Goal: Transaction & Acquisition: Purchase product/service

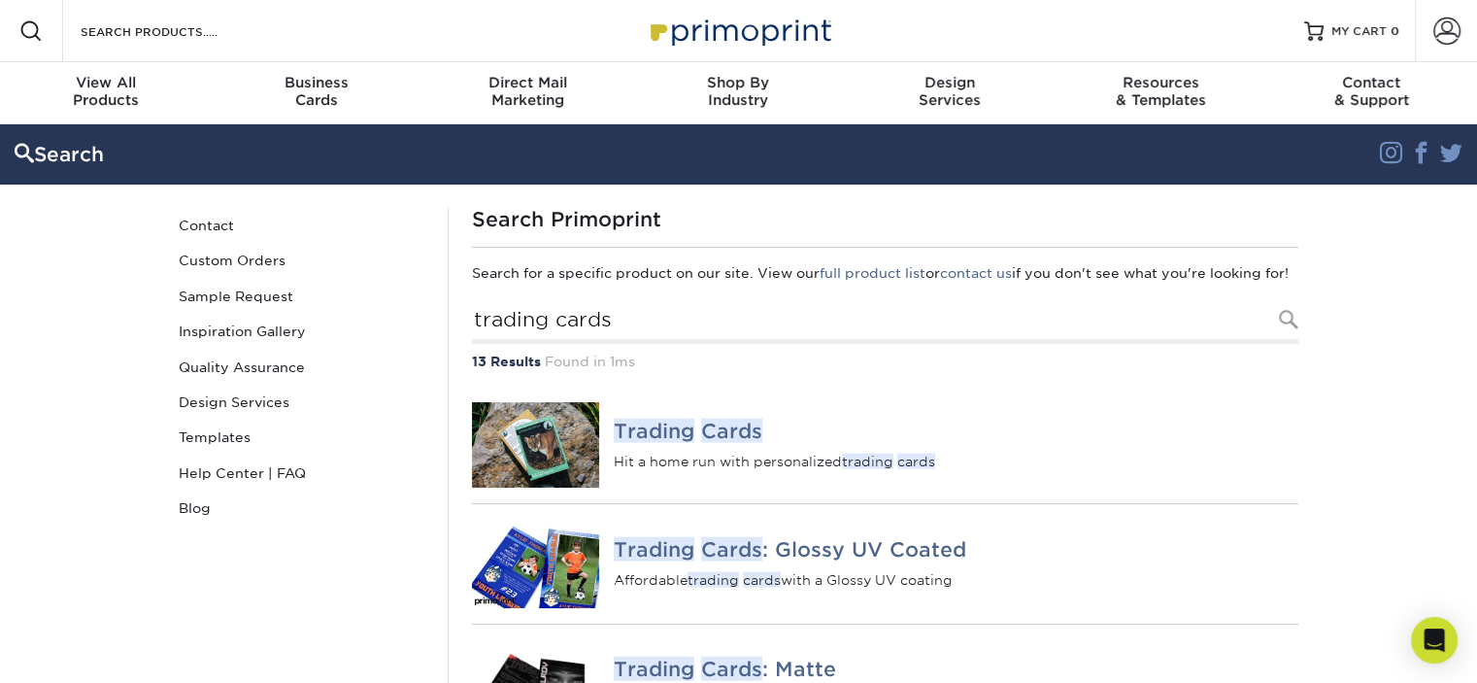
click at [555, 482] on img at bounding box center [536, 444] width 128 height 85
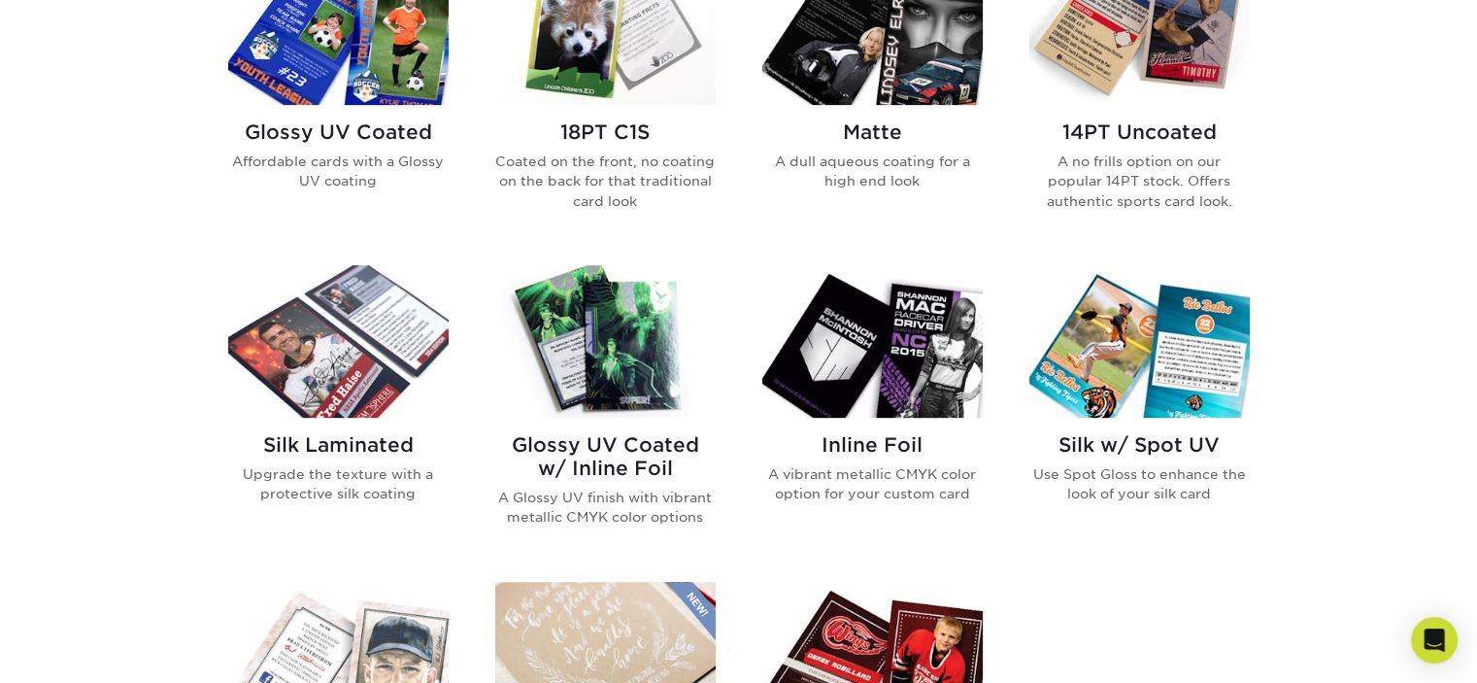
scroll to position [893, 0]
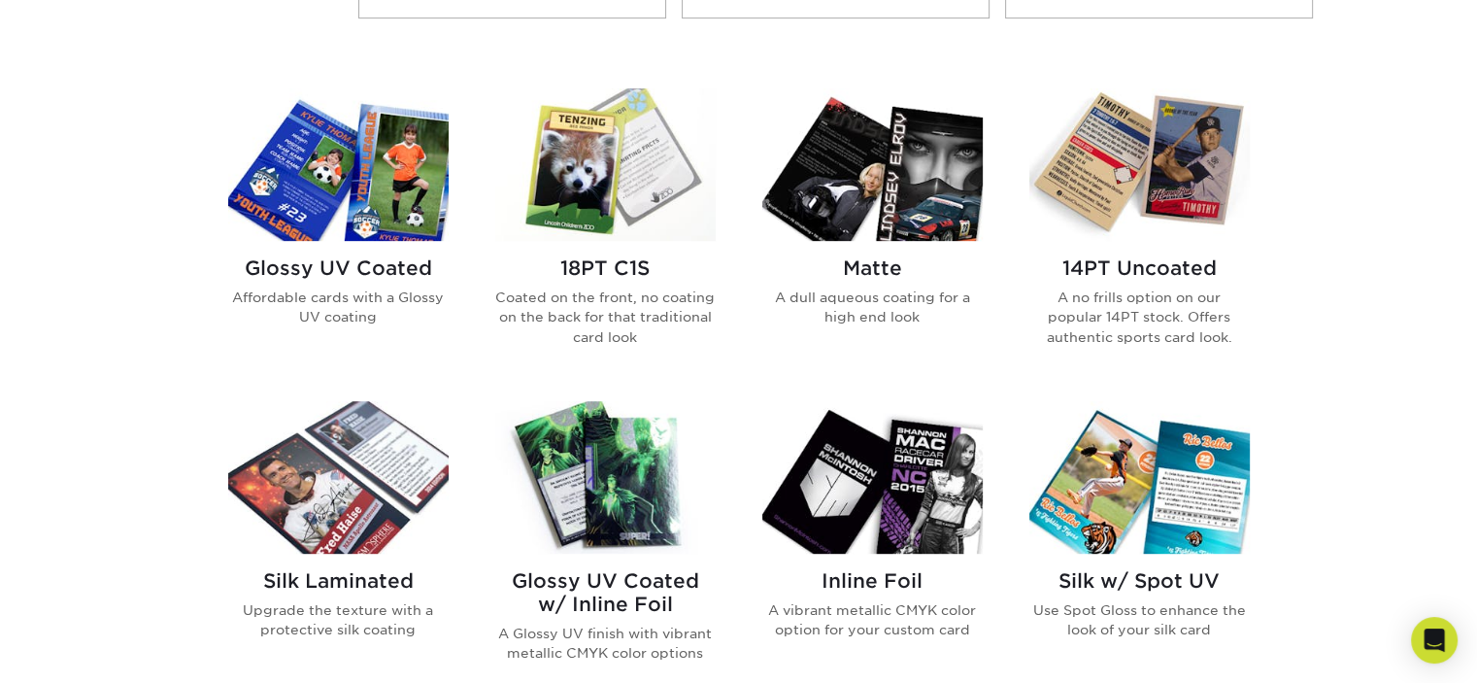
click at [591, 223] on img at bounding box center [605, 164] width 220 height 152
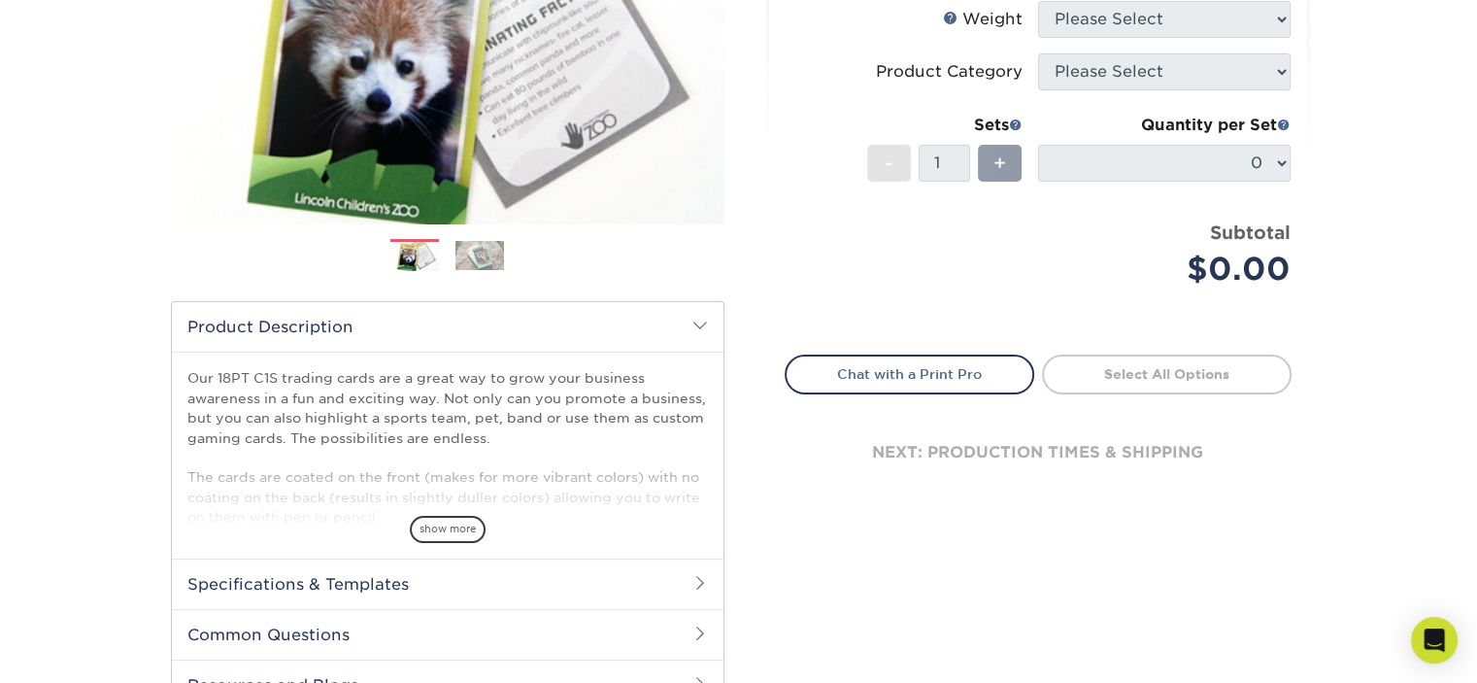
scroll to position [352, 0]
click at [453, 524] on span "show more" at bounding box center [448, 530] width 76 height 26
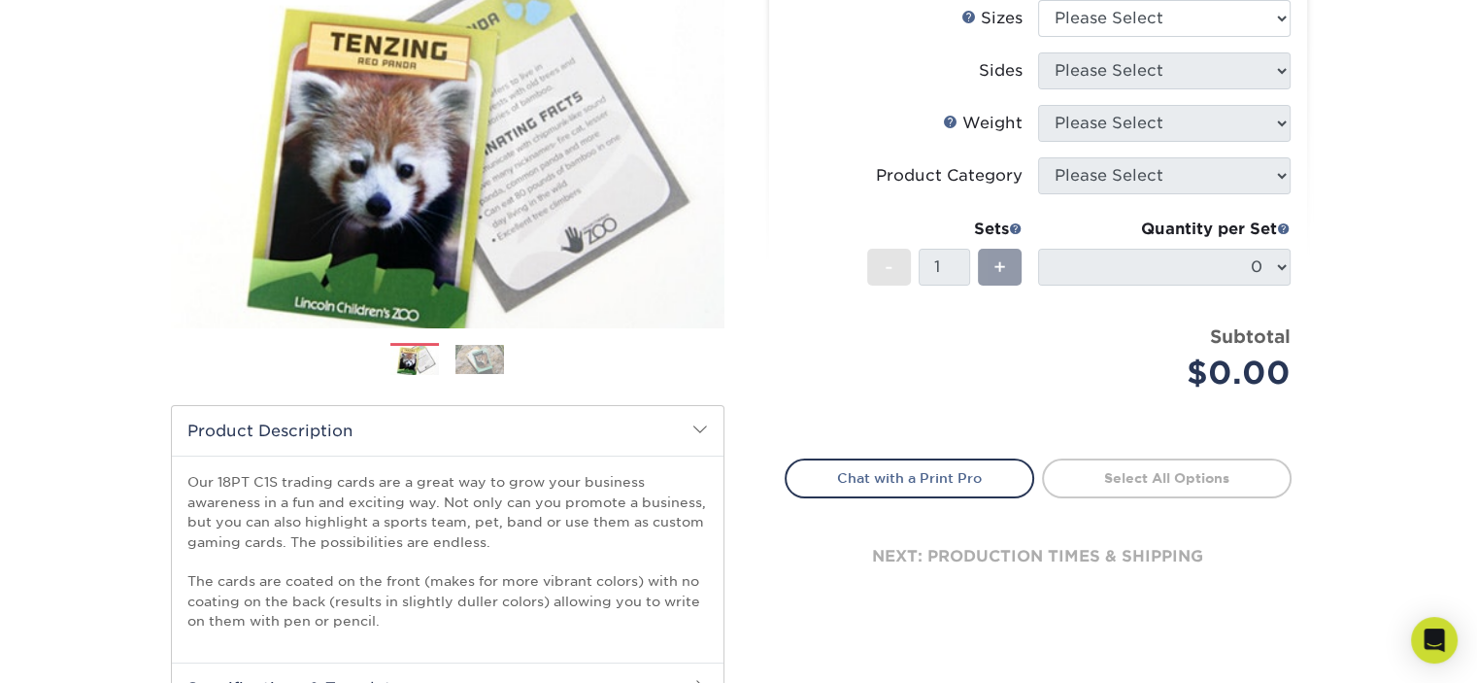
scroll to position [82, 0]
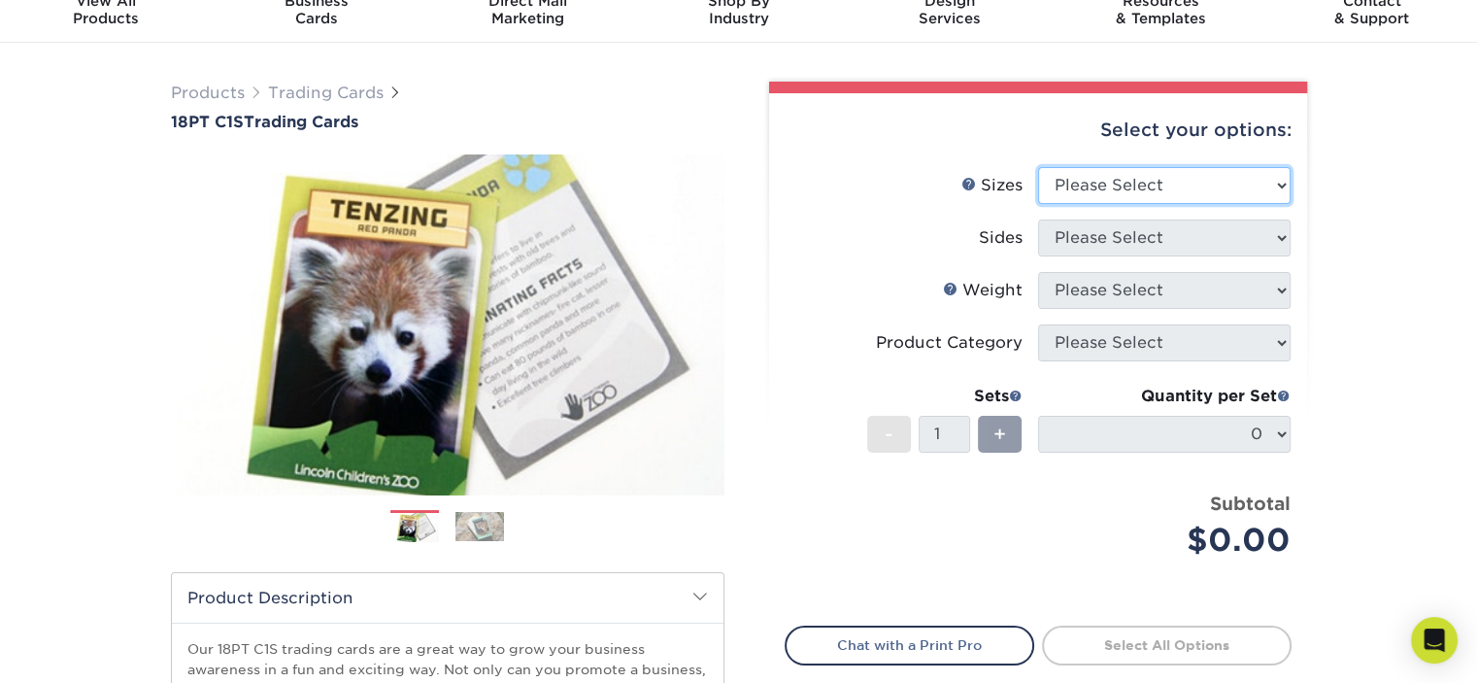
click at [1088, 181] on select "Please Select 2.5" x 3.5"" at bounding box center [1164, 185] width 252 height 37
select select "2.50x3.50"
click at [1038, 167] on select "Please Select 2.5" x 3.5"" at bounding box center [1164, 185] width 252 height 37
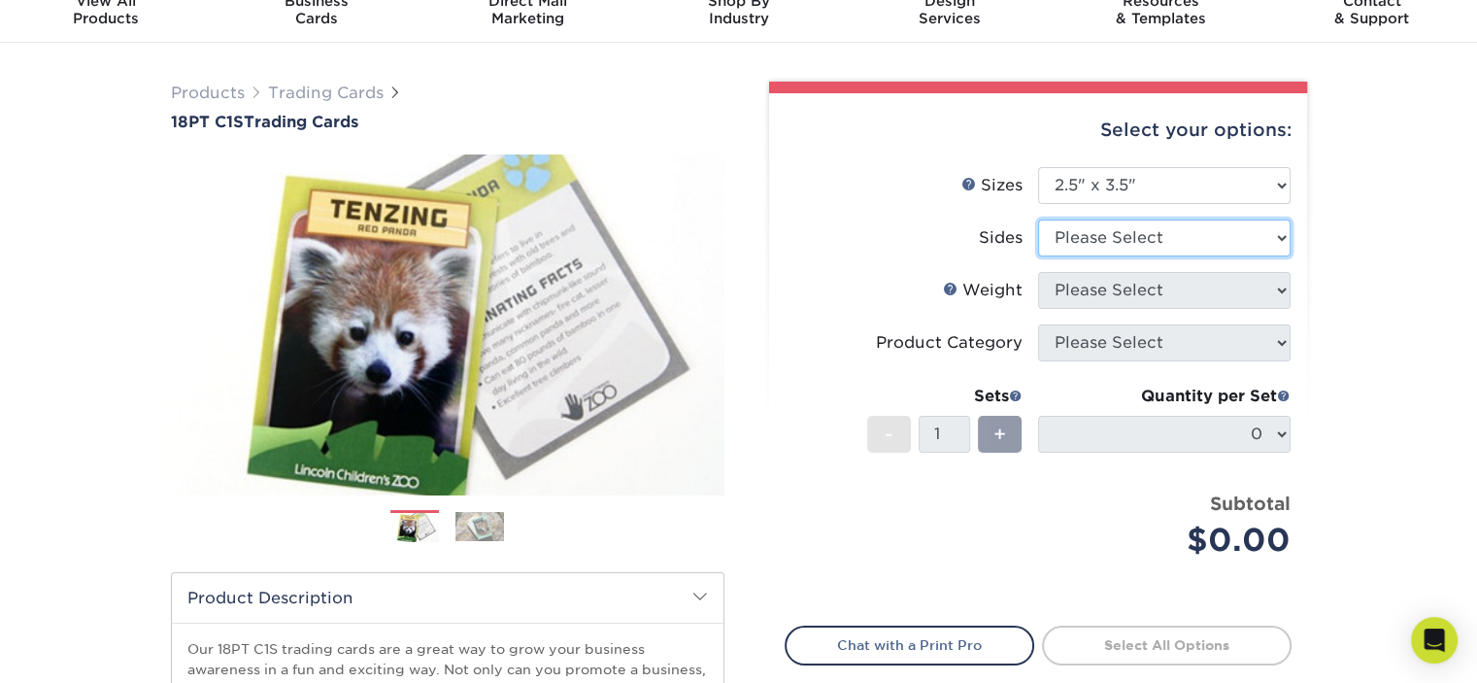
click at [1092, 234] on select "Please Select Print Both Sides Print Front Only" at bounding box center [1164, 237] width 252 height 37
select select "13abbda7-1d64-4f25-8bb2-c179b224825d"
click at [1038, 219] on select "Please Select Print Both Sides Print Front Only" at bounding box center [1164, 237] width 252 height 37
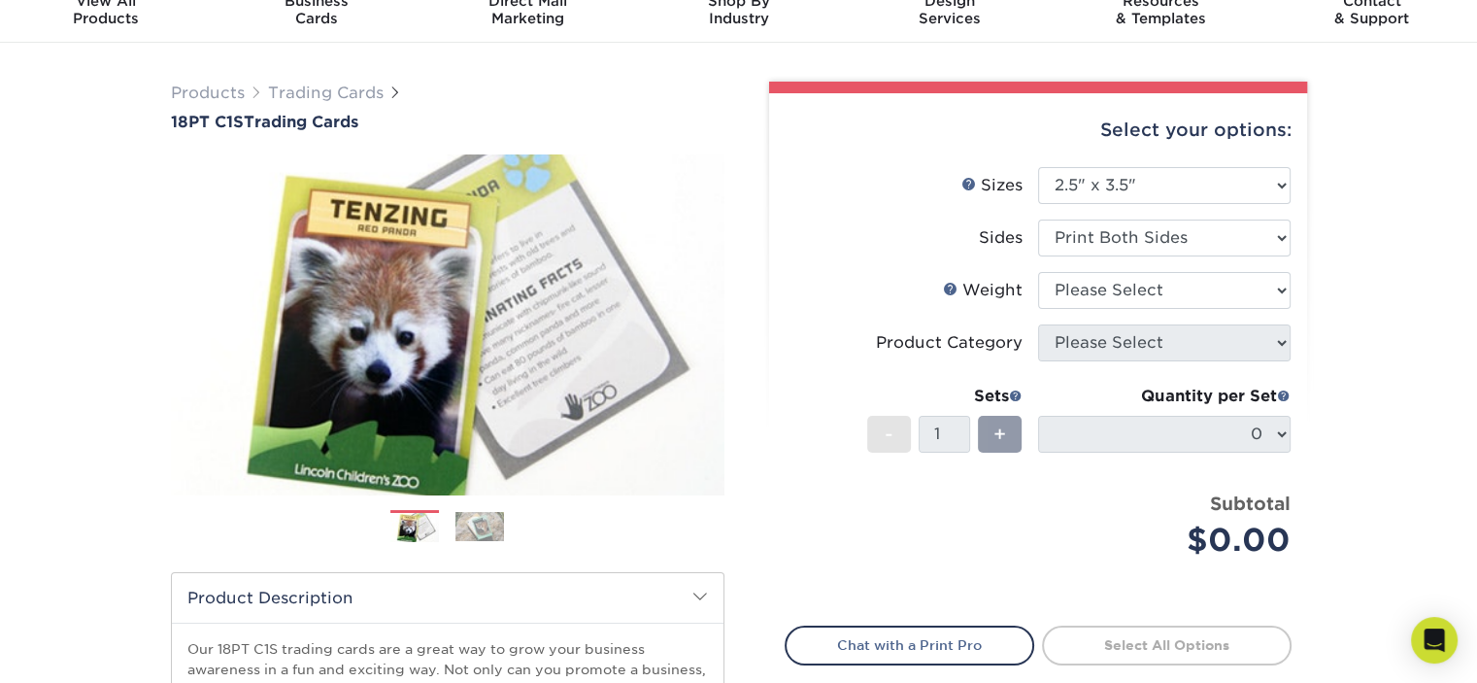
click at [1099, 266] on li "Sides Please Select Print Both Sides Print Front Only" at bounding box center [1038, 245] width 505 height 52
click at [1115, 286] on select "Please Select 18PT C1S" at bounding box center [1164, 290] width 252 height 37
select select "18PTC1S"
click at [1038, 272] on select "Please Select 18PT C1S" at bounding box center [1164, 290] width 252 height 37
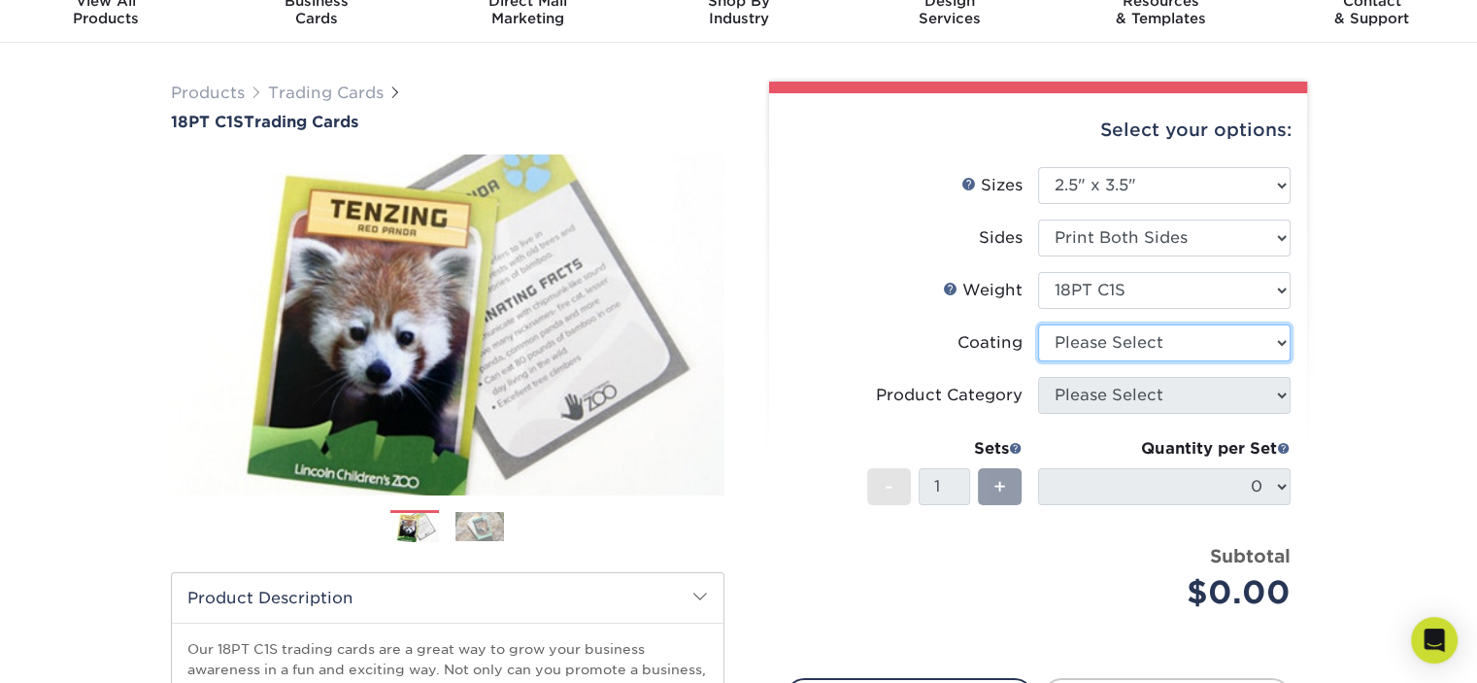
click at [1142, 349] on select at bounding box center [1164, 342] width 252 height 37
select select "3e7618de-abca-4bda-9f97-8b9129e913d8"
click at [1038, 324] on select at bounding box center [1164, 342] width 252 height 37
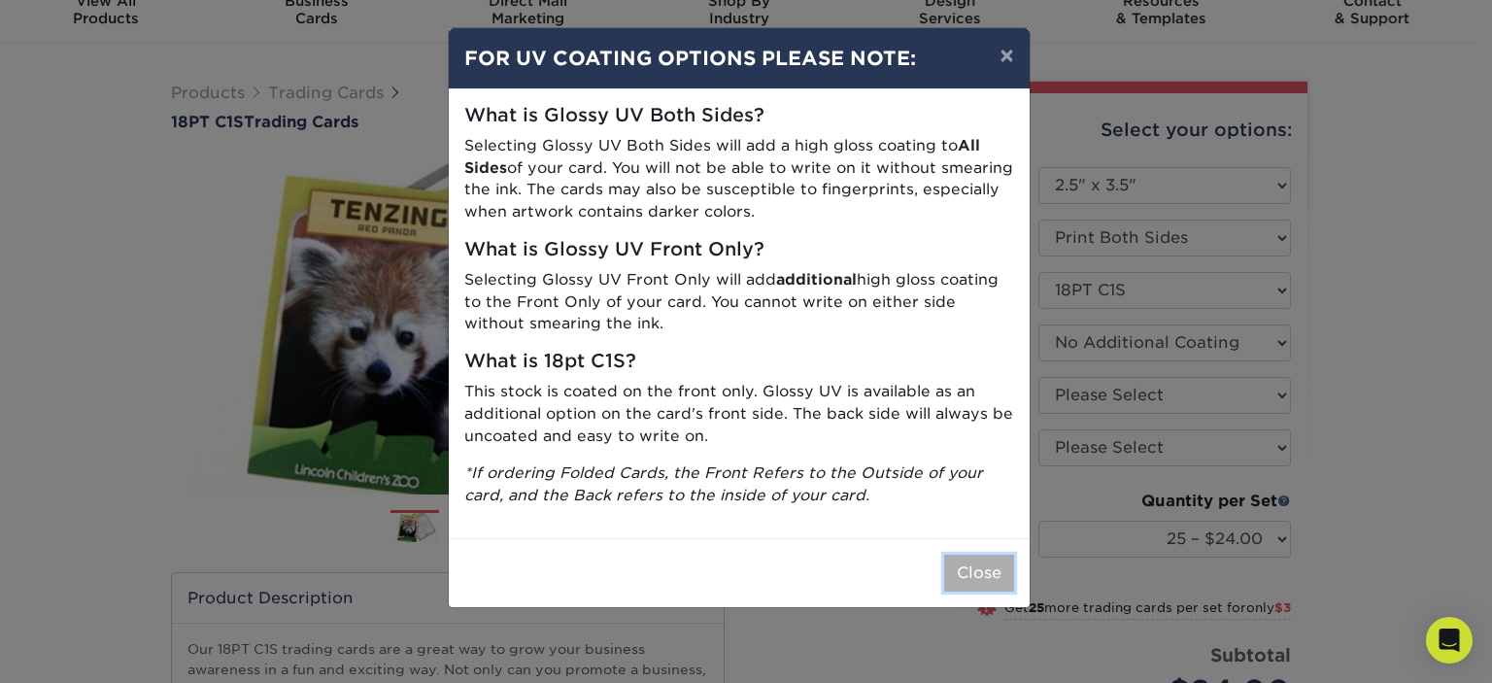
click at [992, 557] on button "Close" at bounding box center [979, 573] width 70 height 37
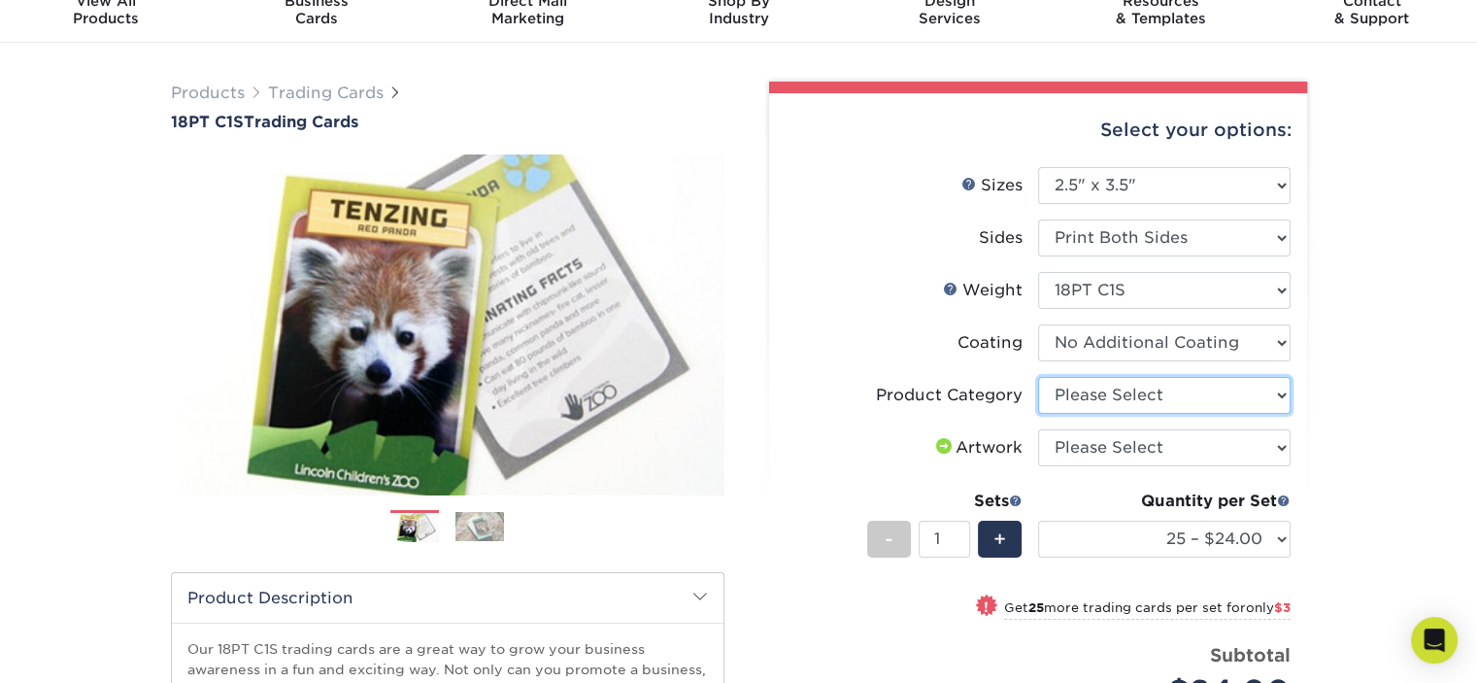
click at [1098, 400] on select "Please Select Trading Cards" at bounding box center [1164, 395] width 252 height 37
select select "c2f9bce9-36c2-409d-b101-c29d9d031e18"
click at [1038, 377] on select "Please Select Trading Cards" at bounding box center [1164, 395] width 252 height 37
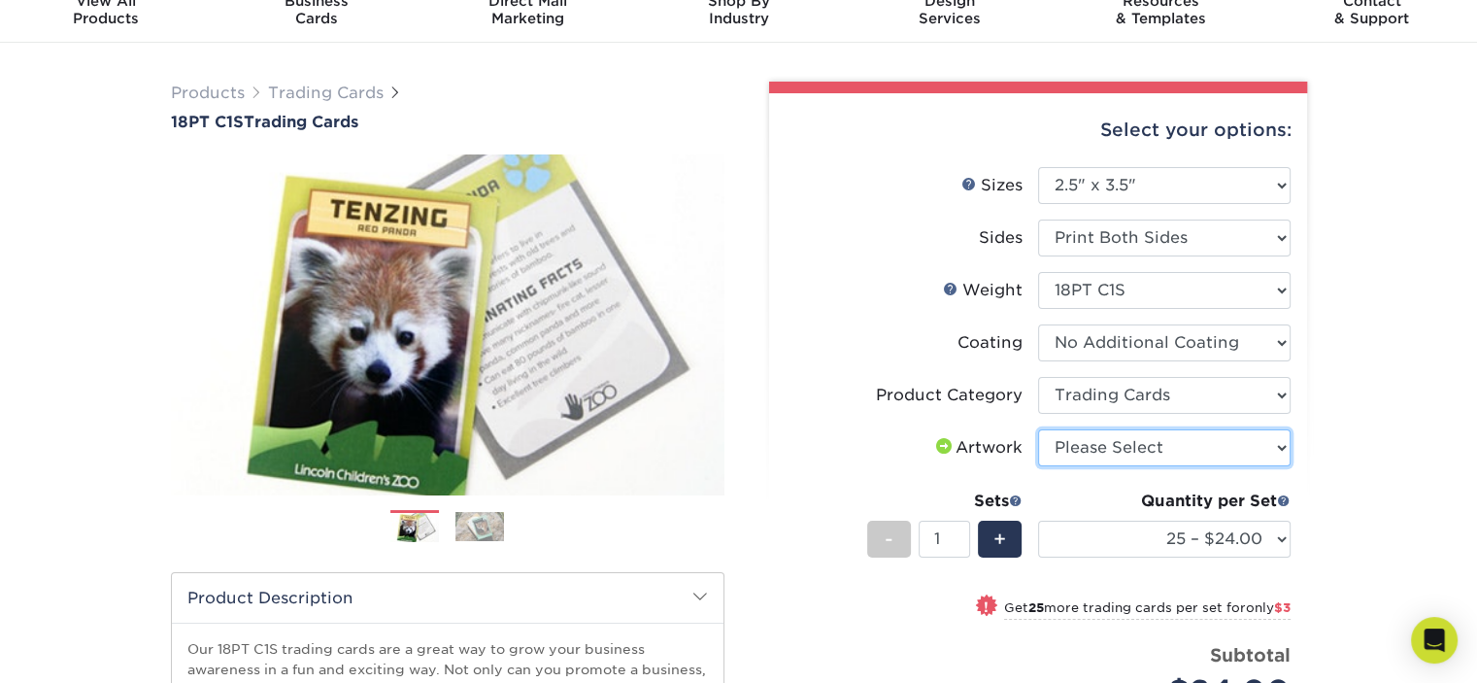
click at [1120, 453] on select "Please Select I will upload files I need a design - $100" at bounding box center [1164, 447] width 252 height 37
select select "upload"
click at [1038, 429] on select "Please Select I will upload files I need a design - $100" at bounding box center [1164, 447] width 252 height 37
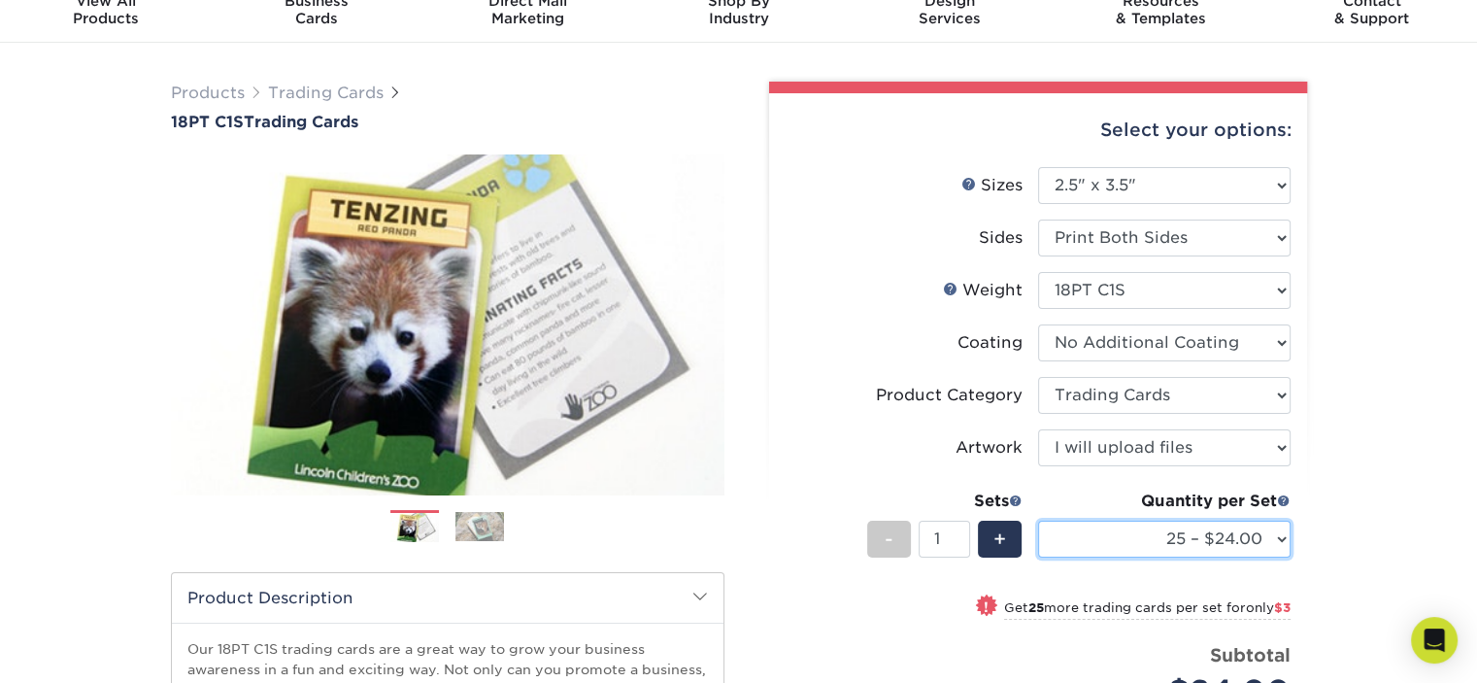
click at [1230, 544] on select "25 – $24.00 50 – $27.00 75 – $35.00 100 – $39.00 250 – $45.00 500 – $55.00 1000…" at bounding box center [1164, 539] width 252 height 37
select select "250 – $45.00"
click at [1038, 521] on select "25 – $24.00 50 – $27.00 75 – $35.00 100 – $39.00 250 – $45.00 500 – $55.00 1000…" at bounding box center [1164, 539] width 252 height 37
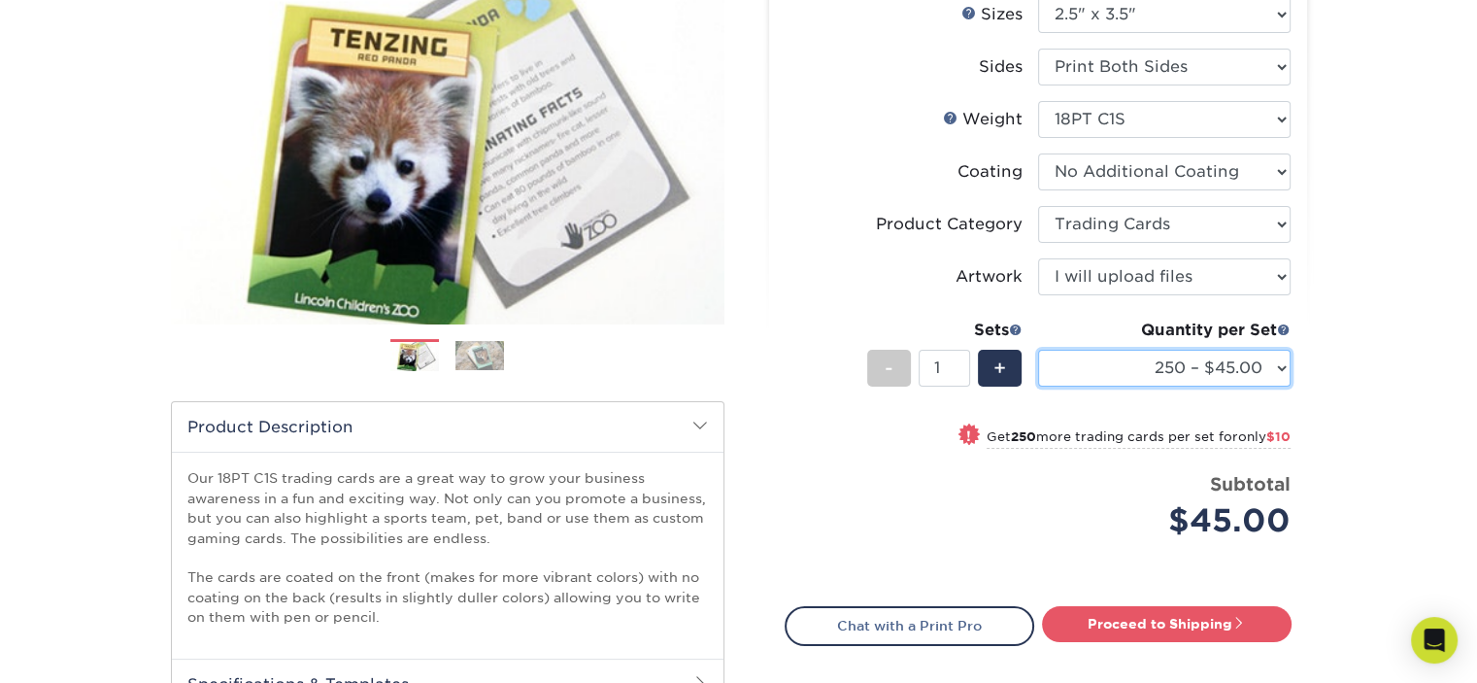
scroll to position [0, 0]
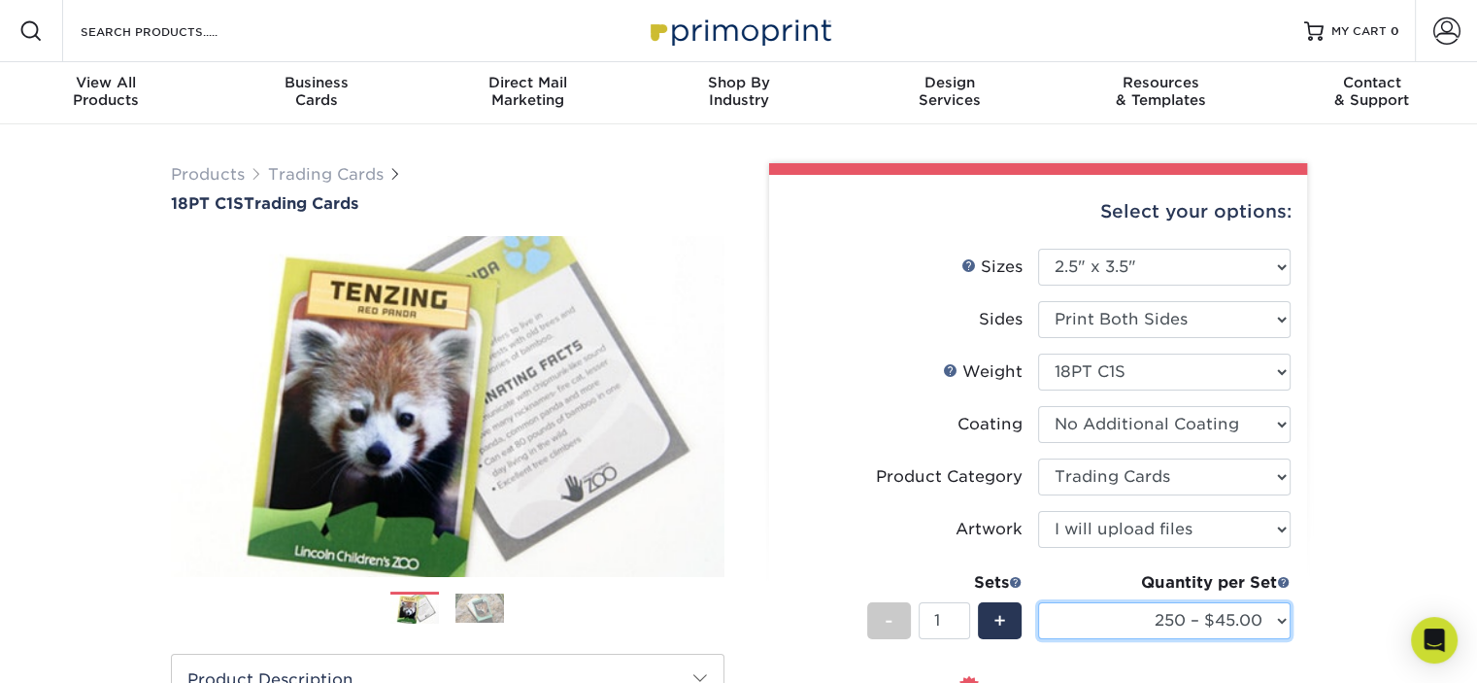
click at [1226, 631] on select "25 – $24.00 50 – $27.00 75 – $35.00 100 – $39.00 250 – $45.00 500 – $55.00 1000…" at bounding box center [1164, 620] width 252 height 37
click at [1038, 602] on select "25 – $24.00 50 – $27.00 75 – $35.00 100 – $39.00 250 – $45.00 500 – $55.00 1000…" at bounding box center [1164, 620] width 252 height 37
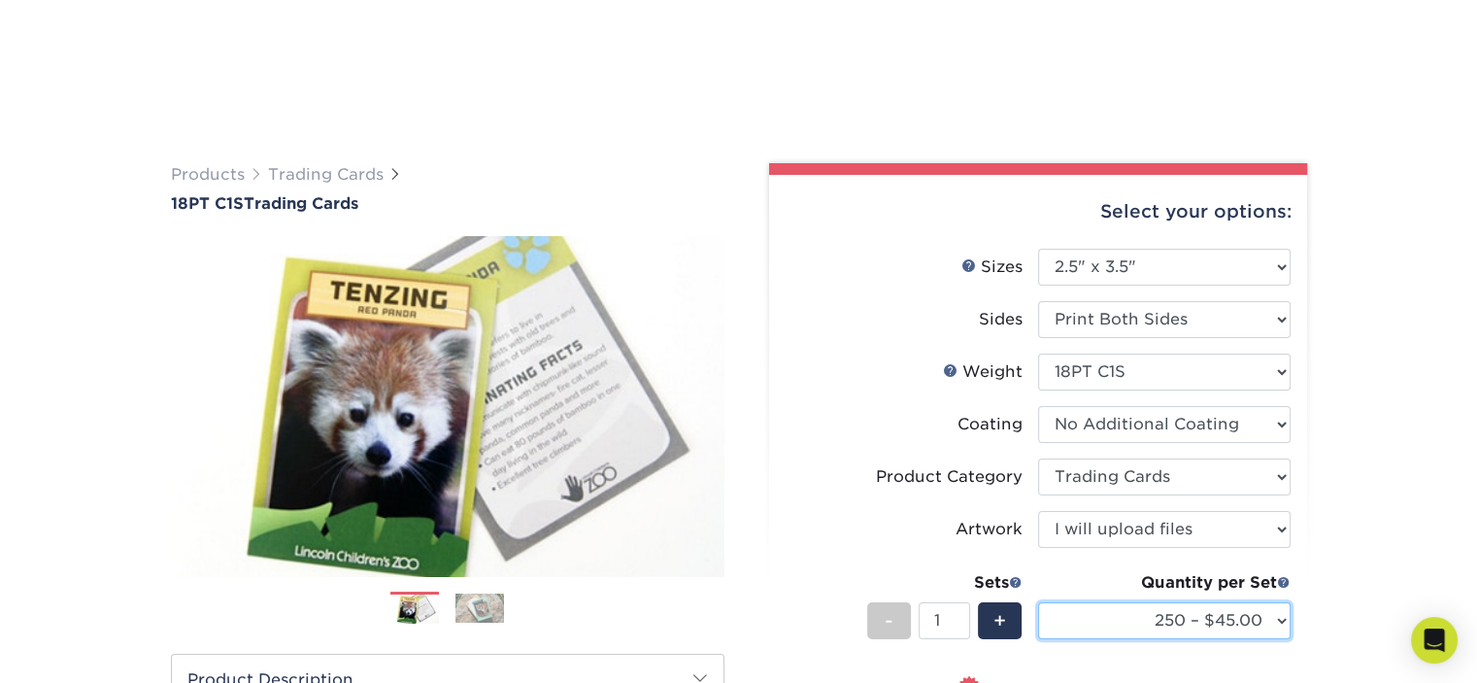
scroll to position [264, 0]
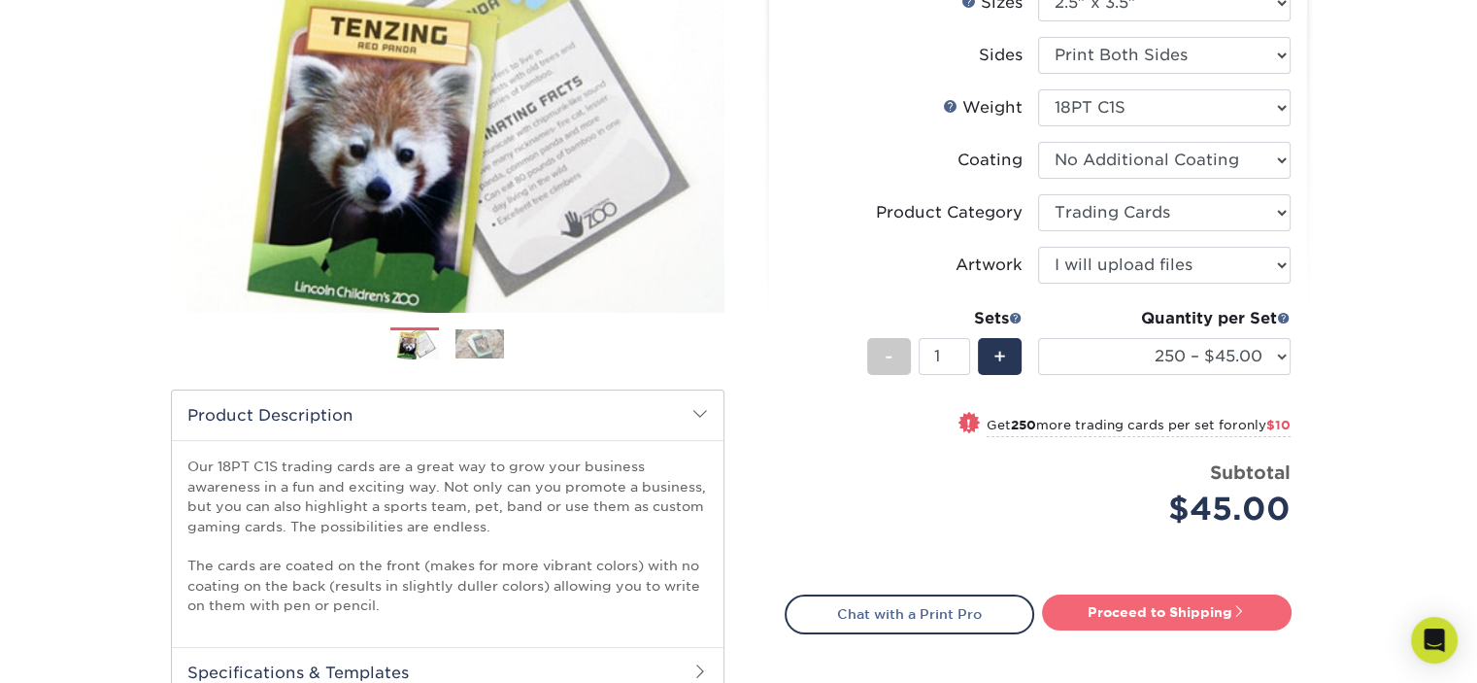
click at [1163, 617] on link "Proceed to Shipping" at bounding box center [1167, 611] width 250 height 35
type input "Set 1"
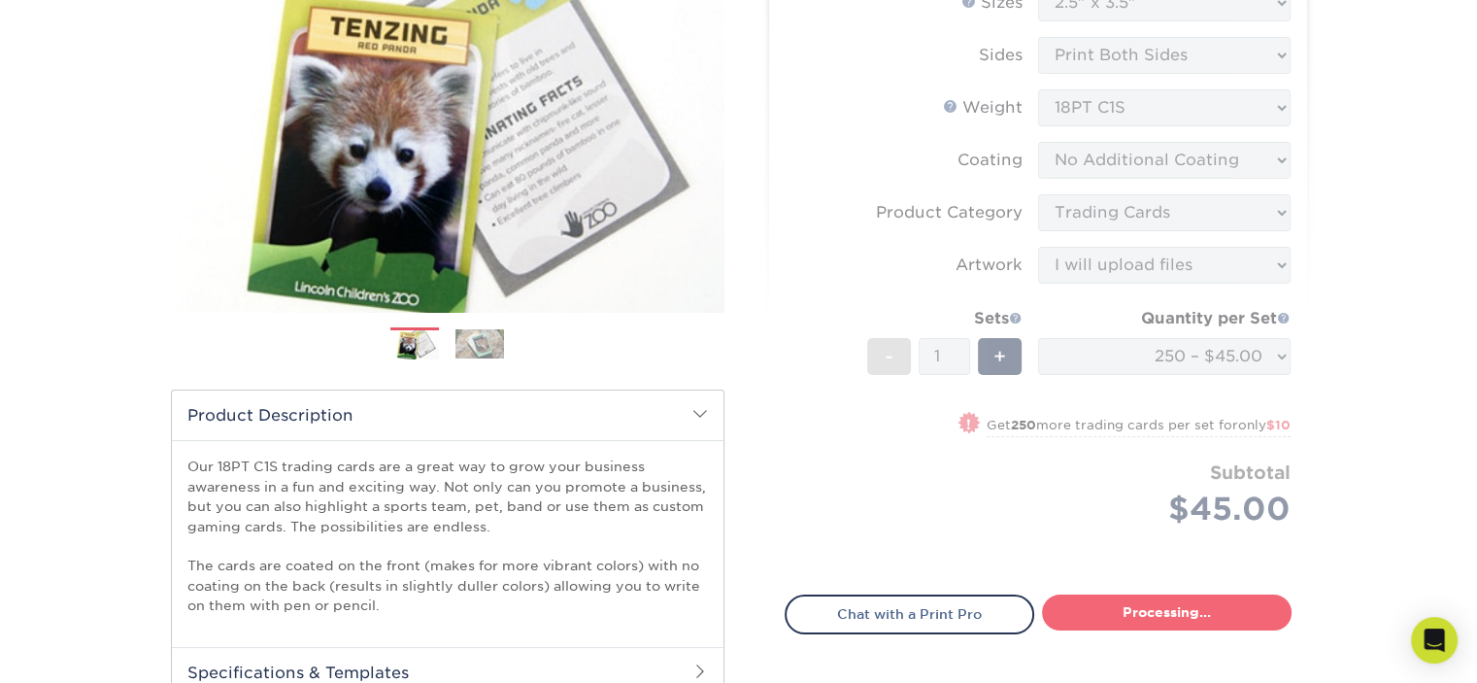
select select "7f12e85b-7342-427e-8446-6bc059917b9c"
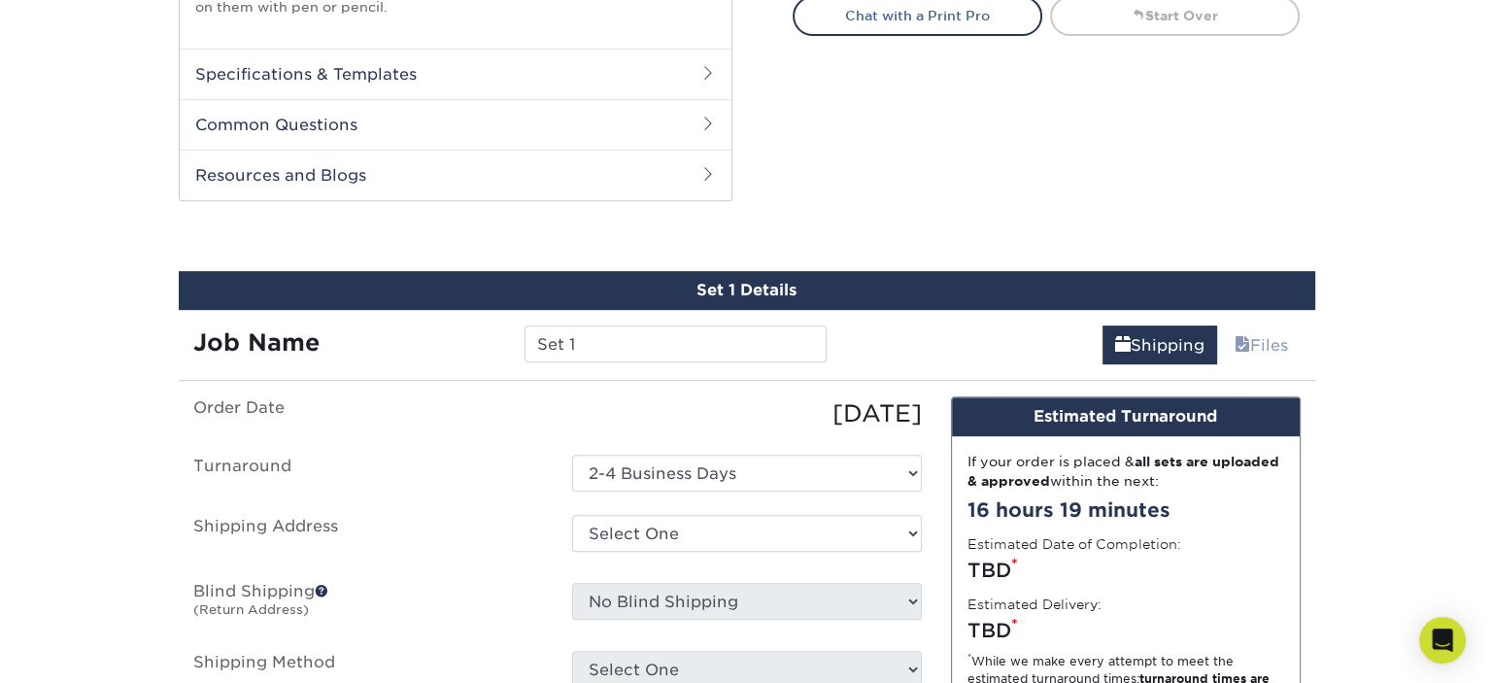
scroll to position [966, 0]
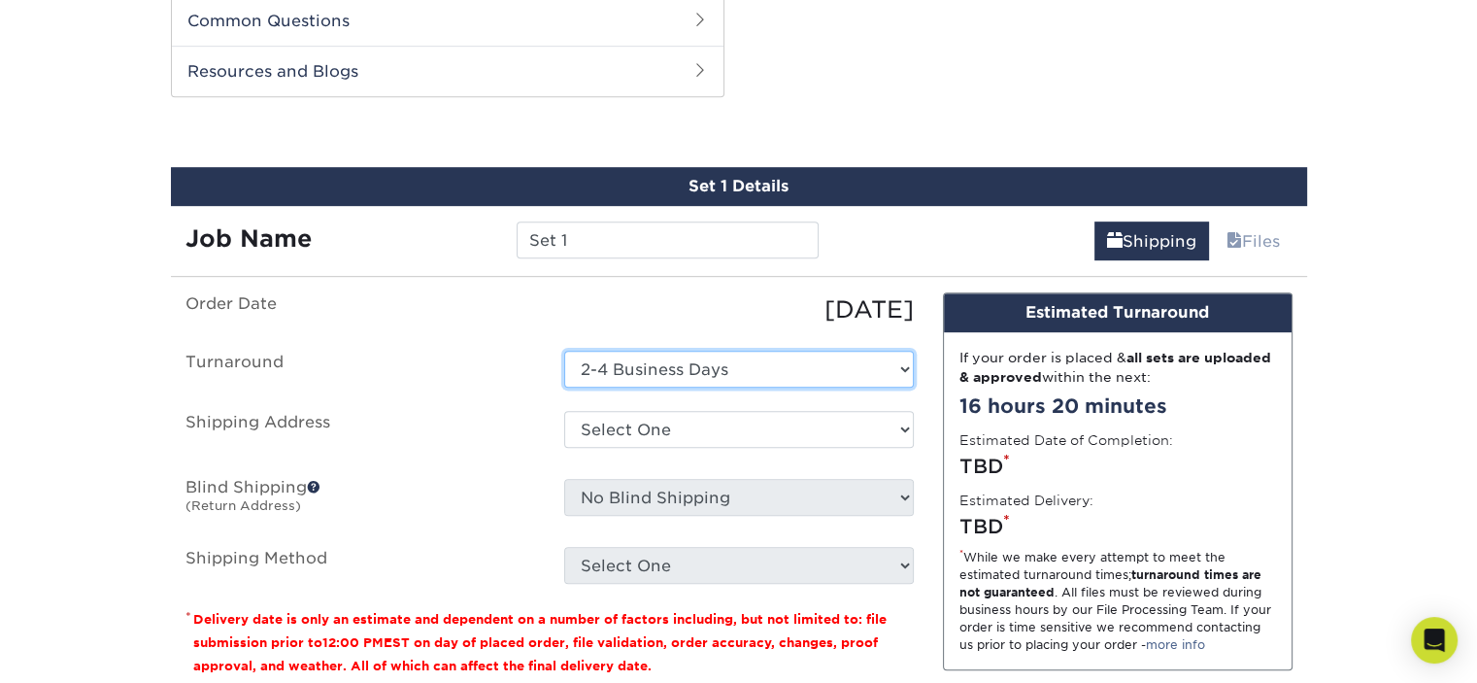
click at [688, 355] on select "Select One 2-4 Business Days" at bounding box center [739, 369] width 350 height 37
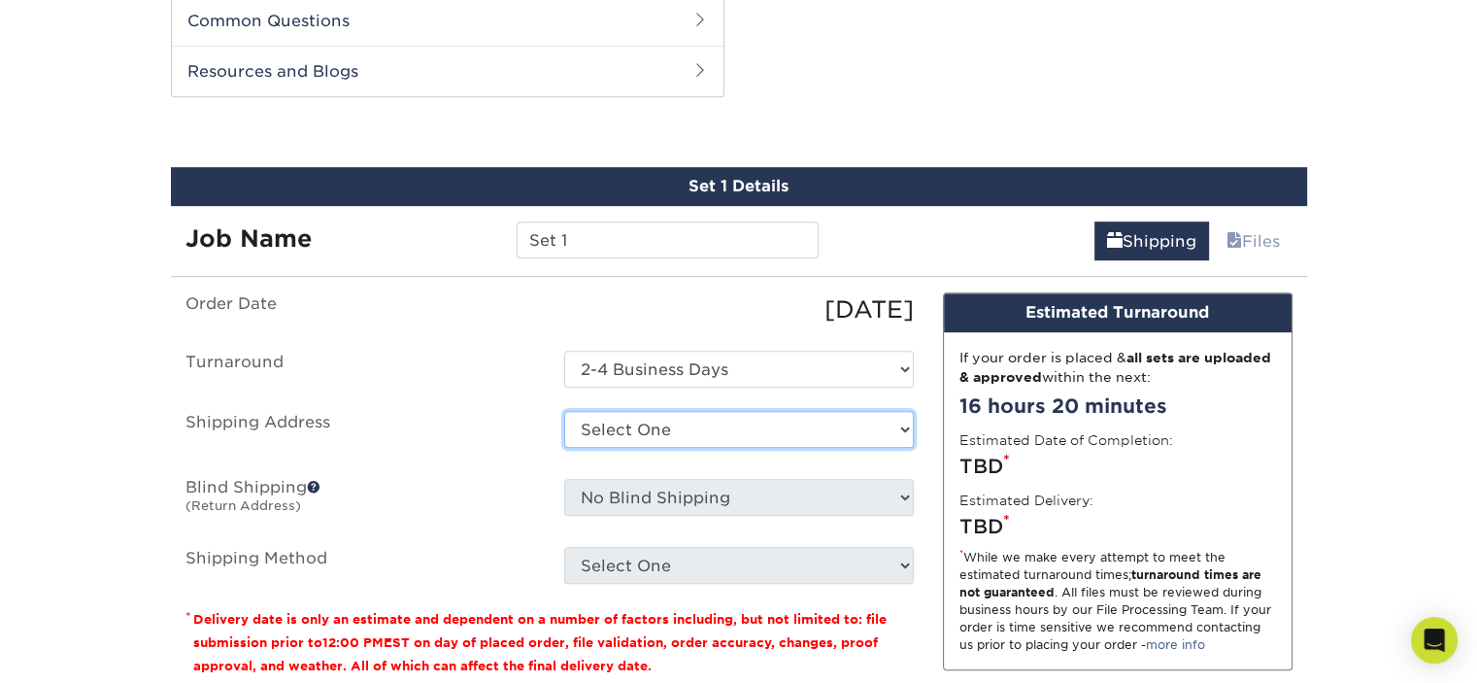
click at [692, 429] on select "Select One + Add New Address - Login" at bounding box center [739, 429] width 350 height 37
click at [470, 450] on label "Shipping Address" at bounding box center [360, 433] width 379 height 45
click at [676, 439] on select "Select One + Add New Address - Login" at bounding box center [739, 429] width 350 height 37
select select "newaddress"
click at [564, 411] on select "Select One + Add New Address - Login" at bounding box center [739, 429] width 350 height 37
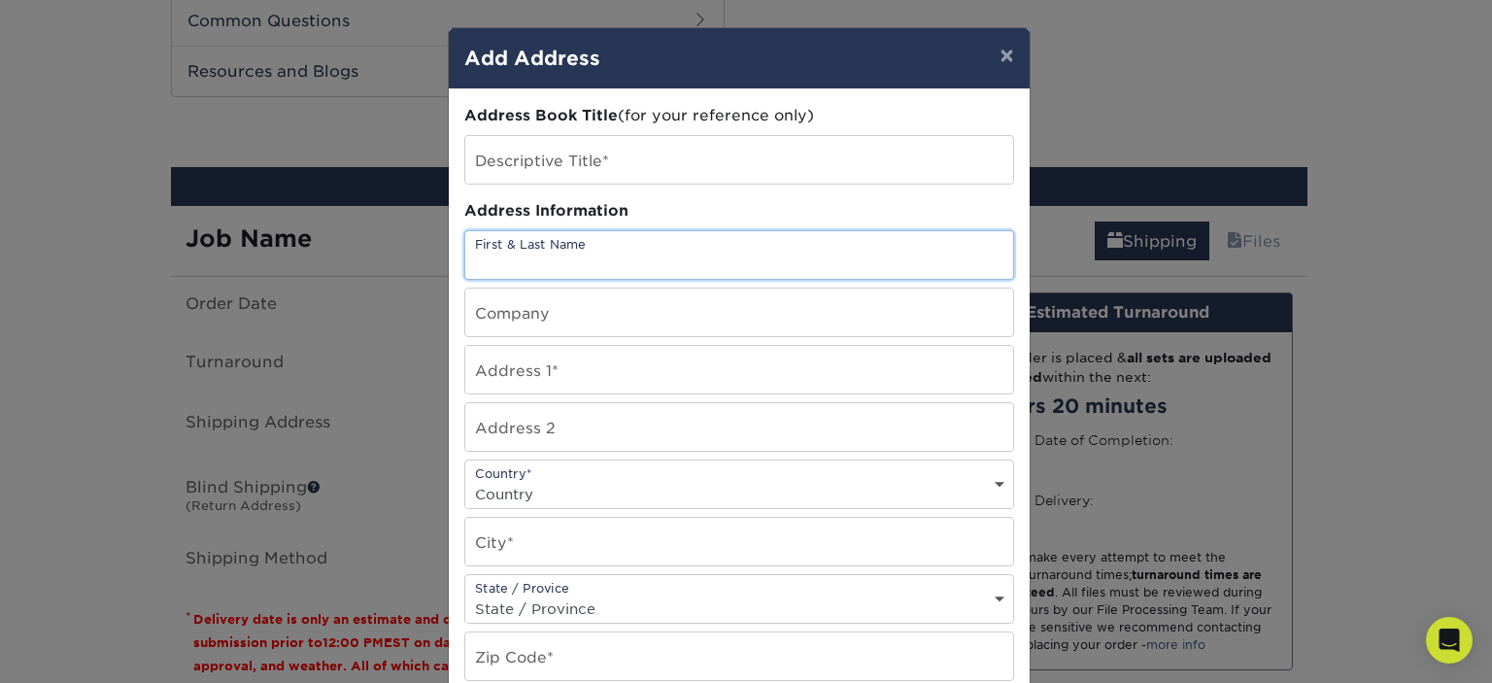
click at [600, 271] on input "text" at bounding box center [739, 255] width 548 height 48
click at [600, 271] on input "jacocb" at bounding box center [739, 255] width 548 height 48
type input "jacocb vardy"
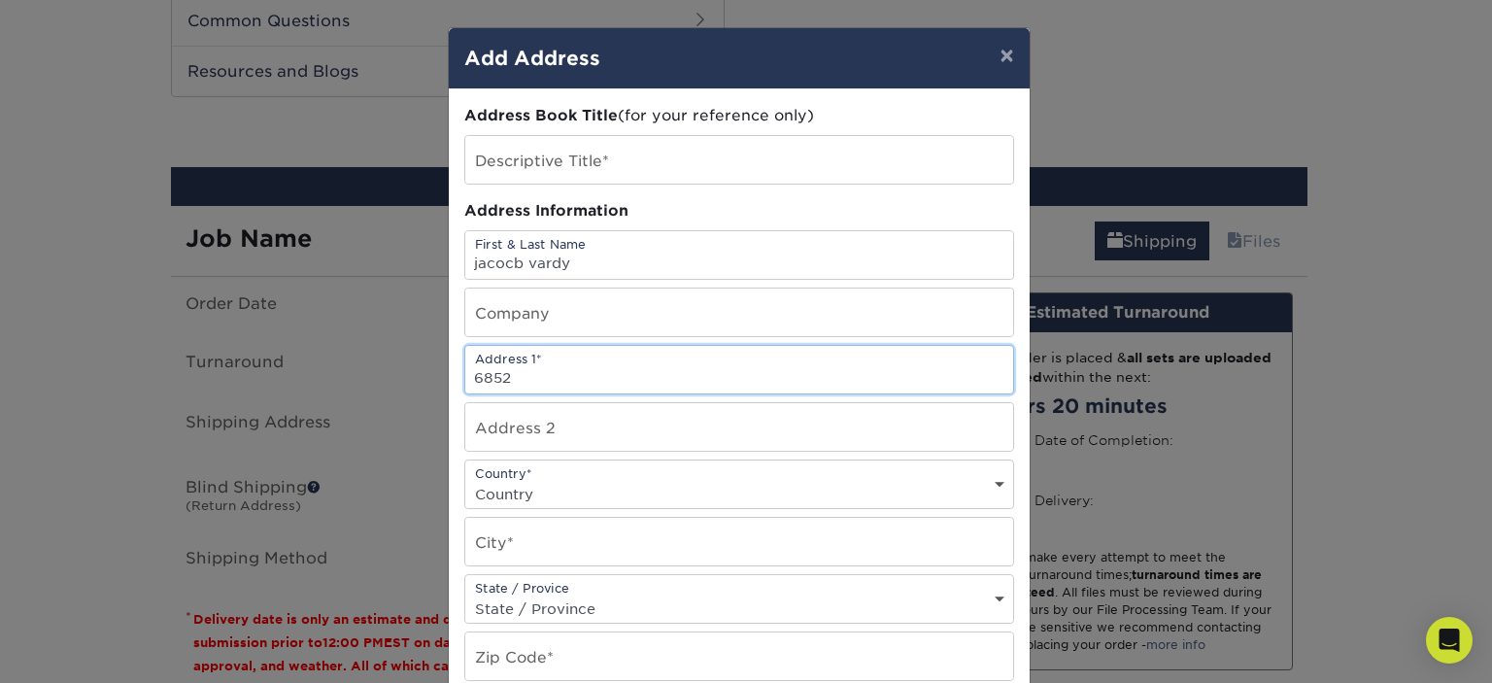
type input "6852 indian creek road"
select select "US"
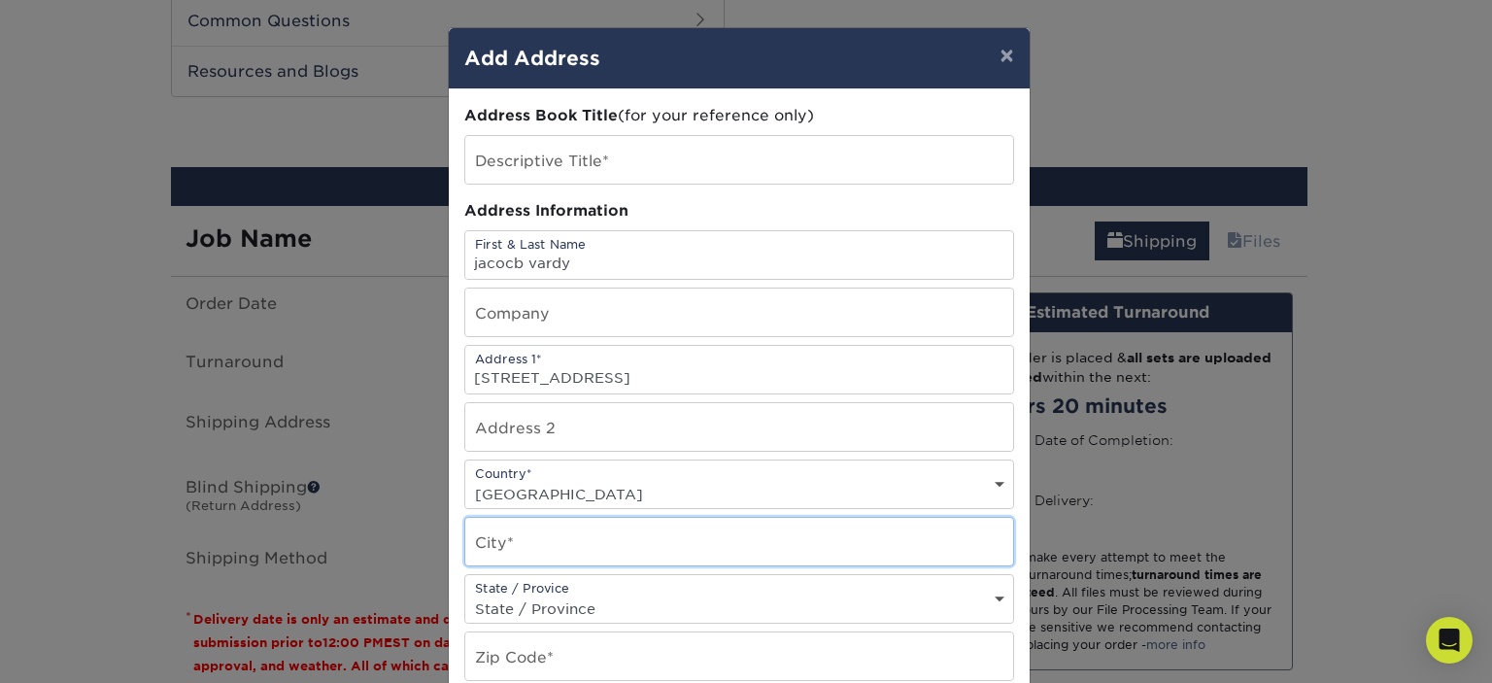
type input "Kildeer"
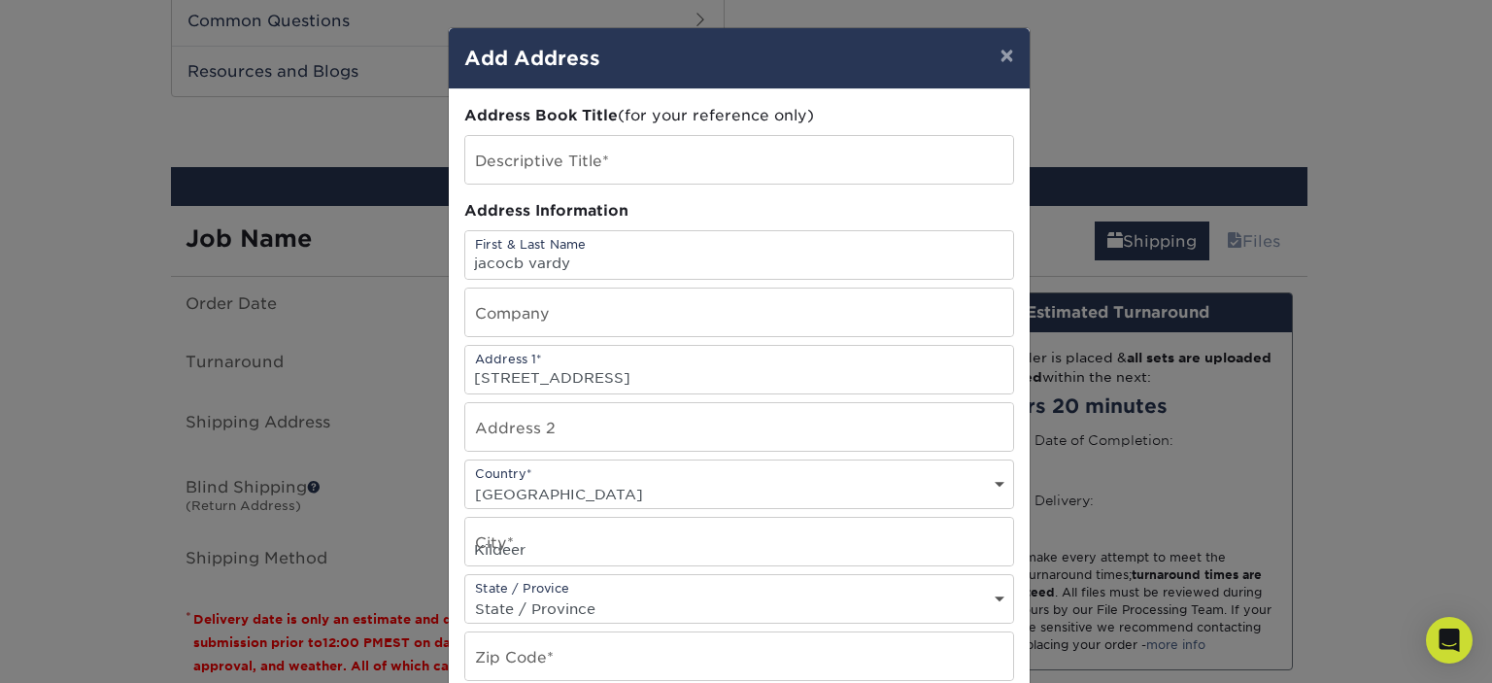
select select "IL"
type input "60047"
type input "8478144381"
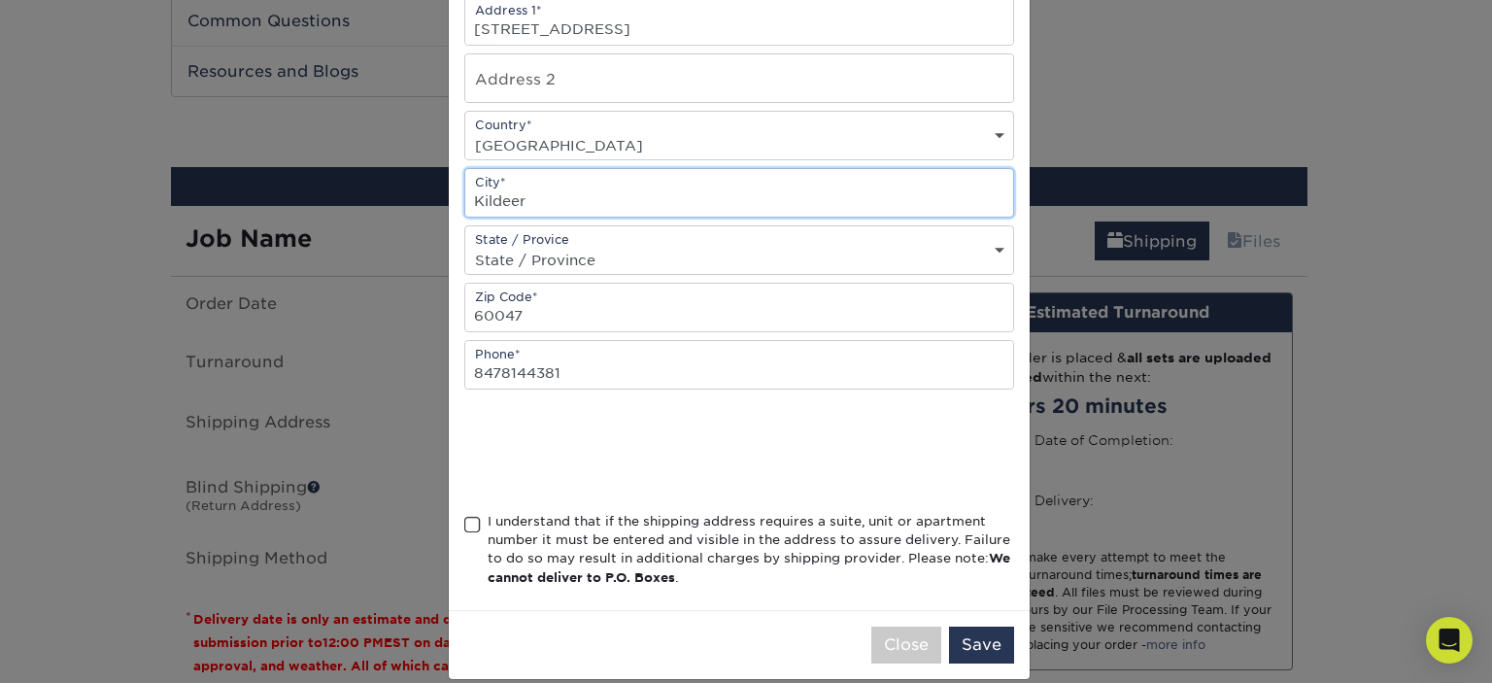
click at [521, 201] on input "Kildeer" at bounding box center [739, 193] width 548 height 48
type input "K"
type input "long grove"
click at [466, 516] on span at bounding box center [472, 525] width 17 height 18
click at [0, 0] on input "I understand that if the shipping address requires a suite, unit or apartment n…" at bounding box center [0, 0] width 0 height 0
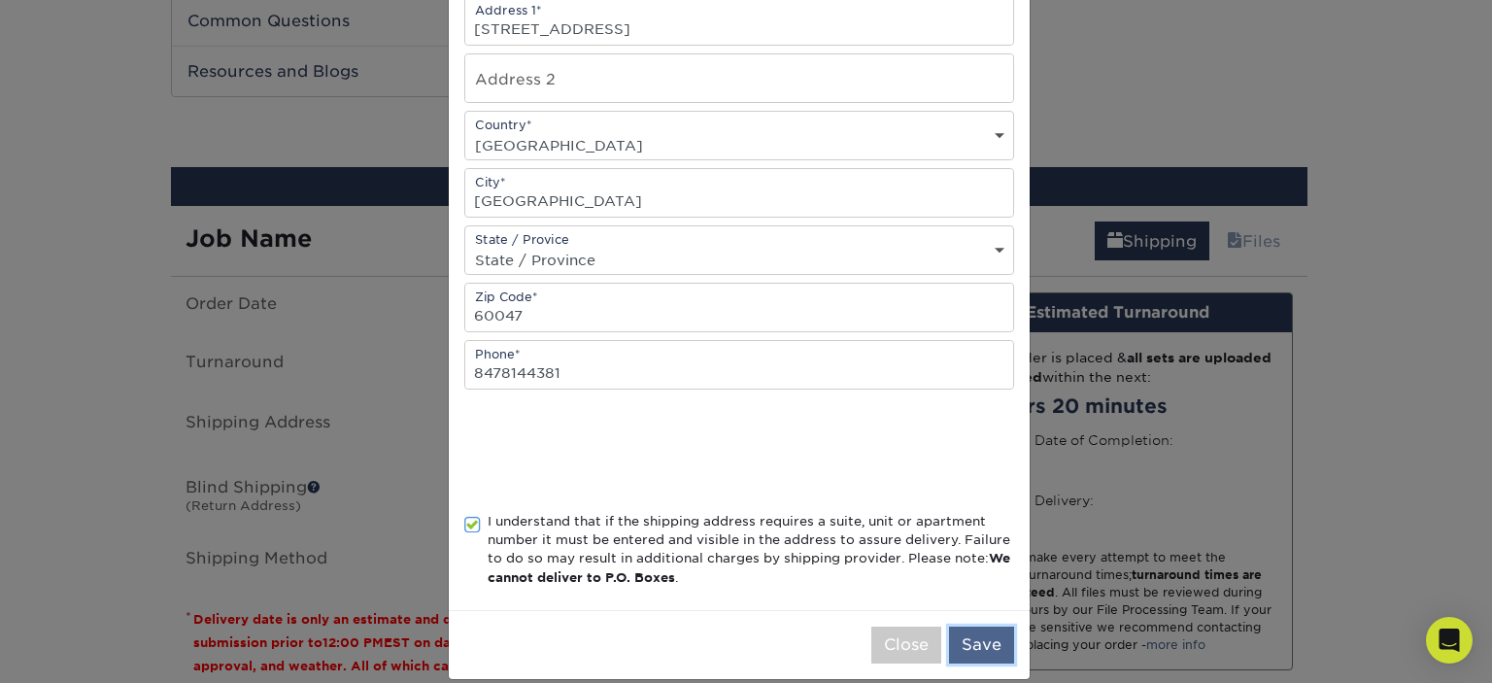
click at [991, 632] on button "Save" at bounding box center [981, 644] width 65 height 37
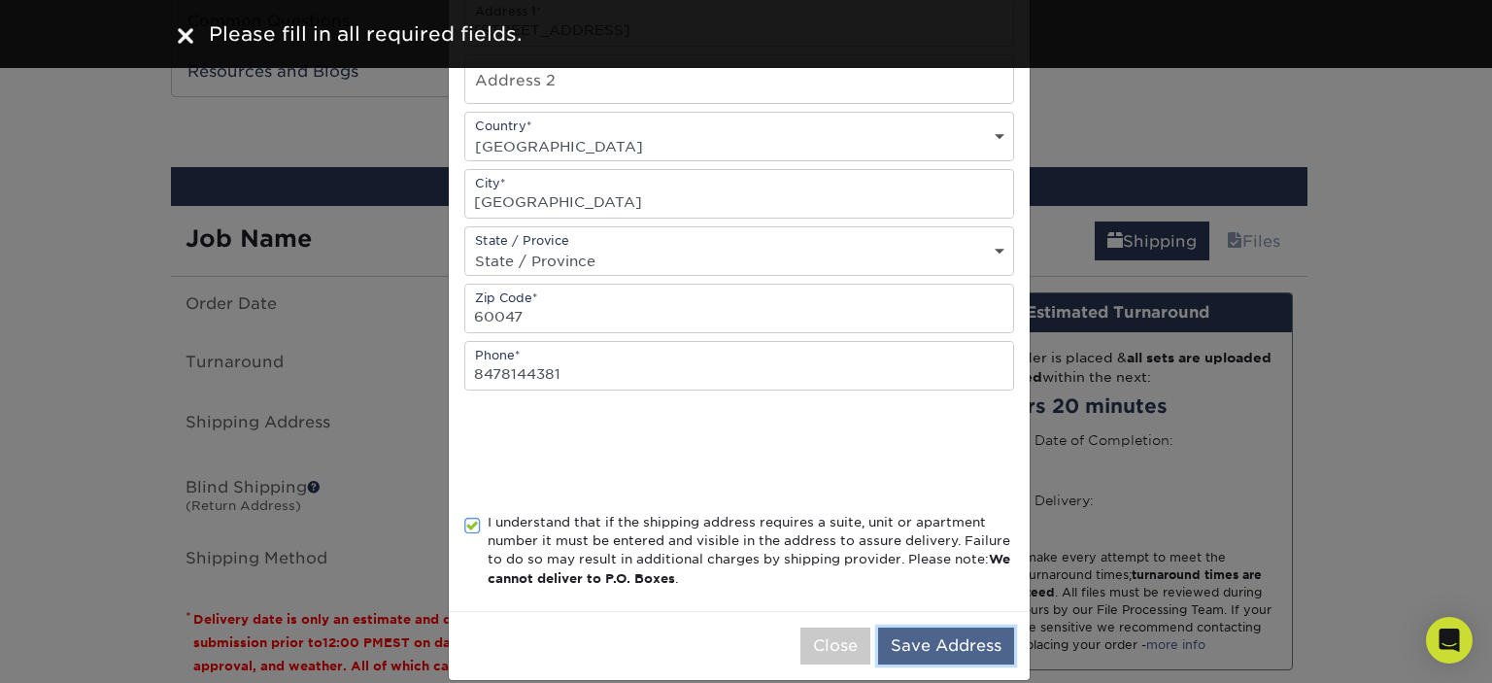
click at [971, 628] on button "Save Address" at bounding box center [946, 645] width 136 height 37
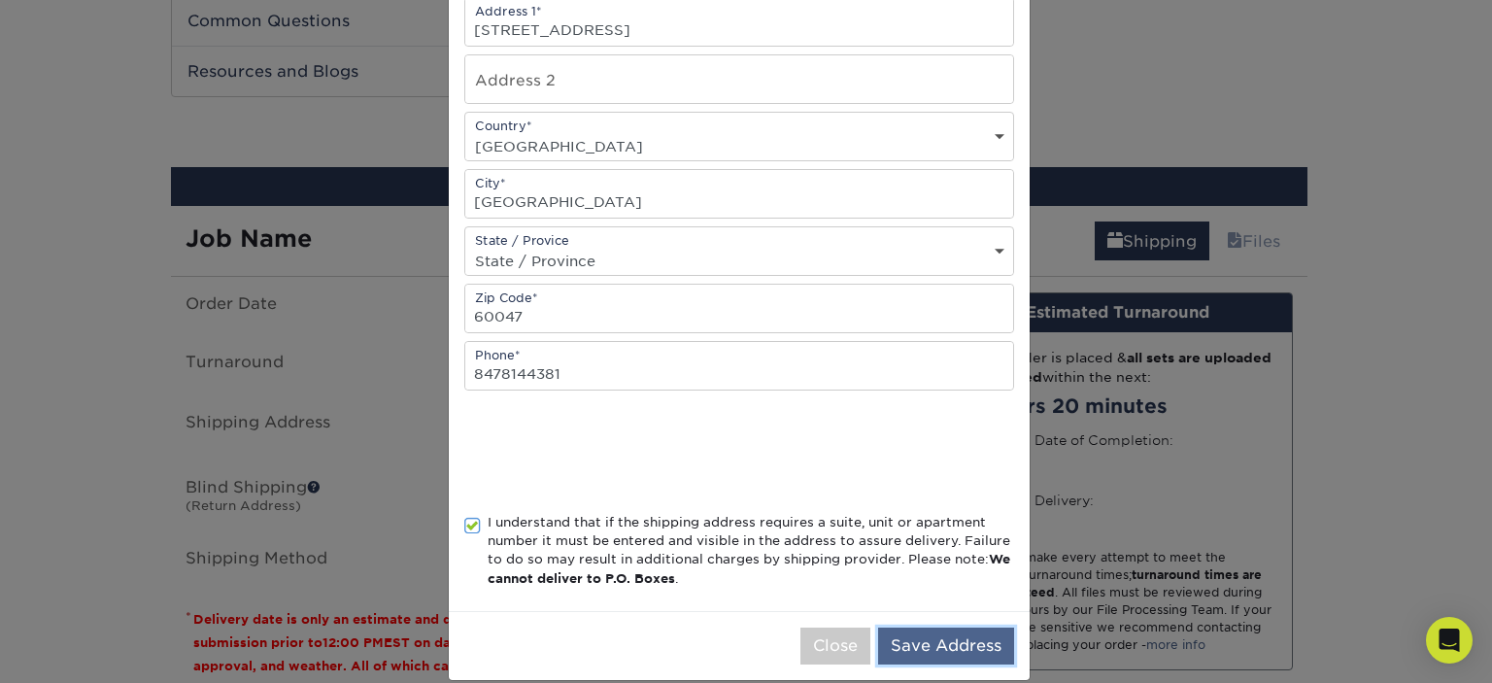
click at [956, 643] on button "Save Address" at bounding box center [946, 645] width 136 height 37
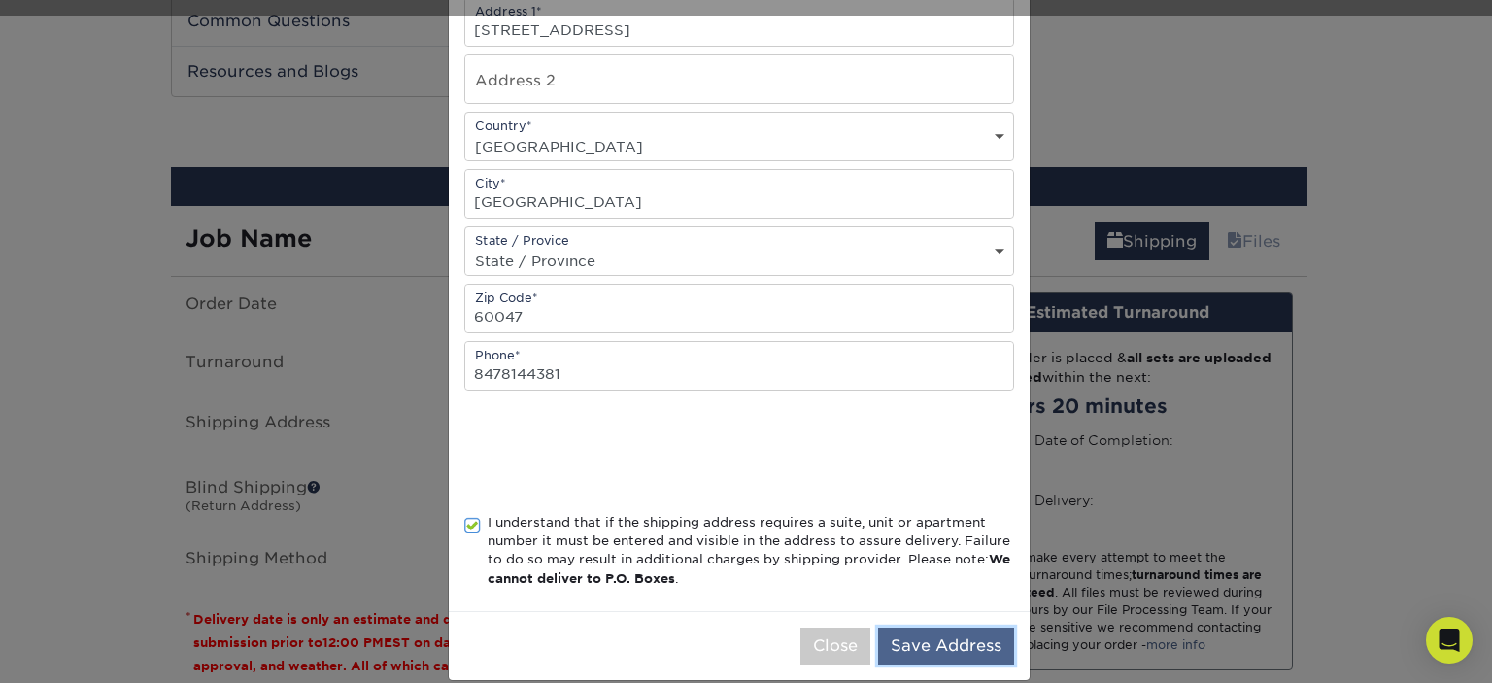
click at [956, 643] on button "Save Address" at bounding box center [946, 645] width 136 height 37
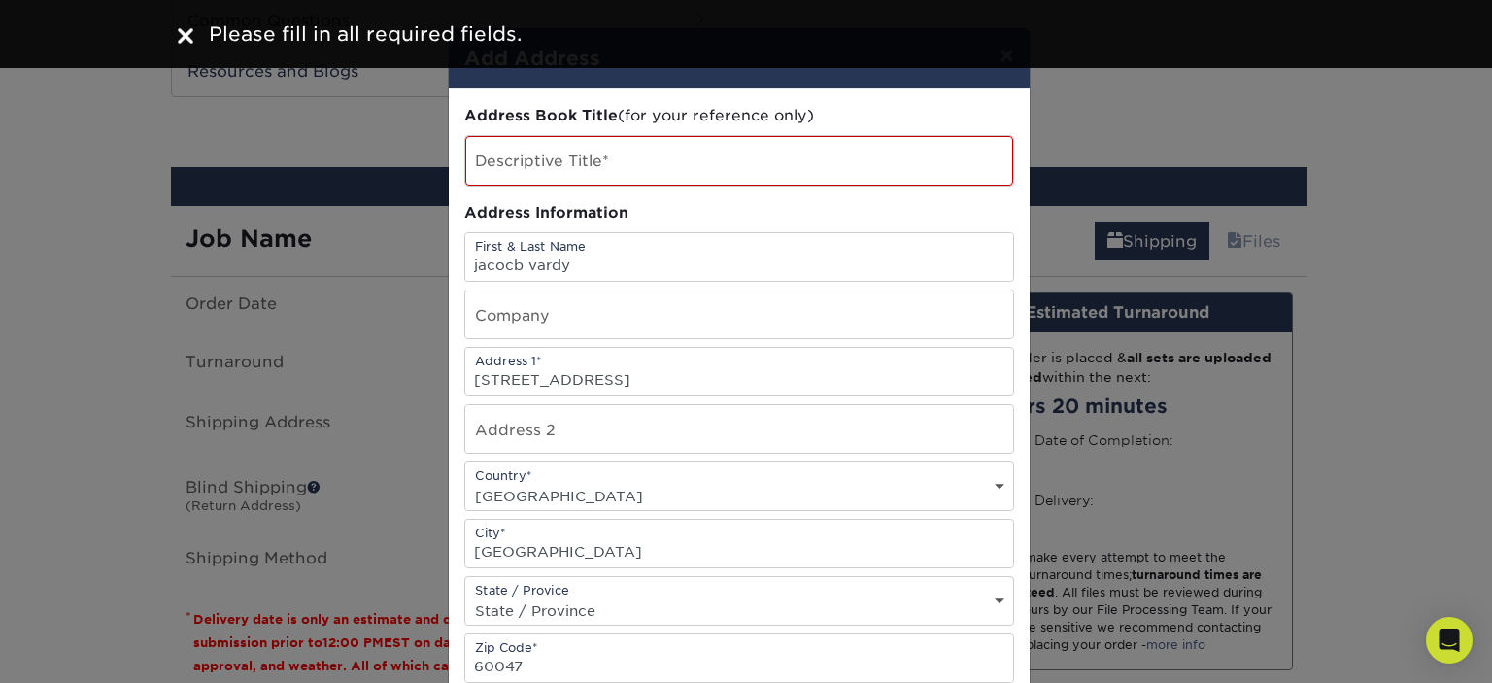
scroll to position [0, 0]
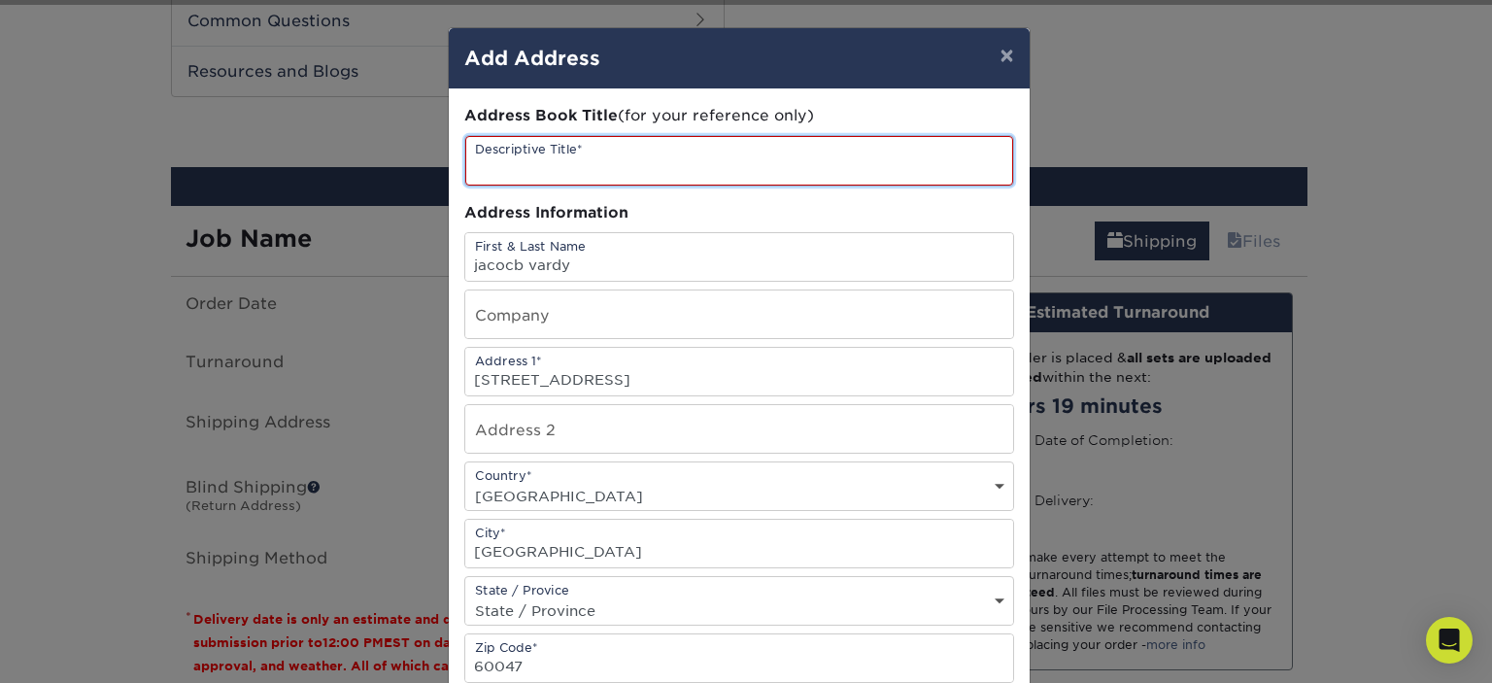
click at [567, 174] on input "text" at bounding box center [739, 161] width 548 height 50
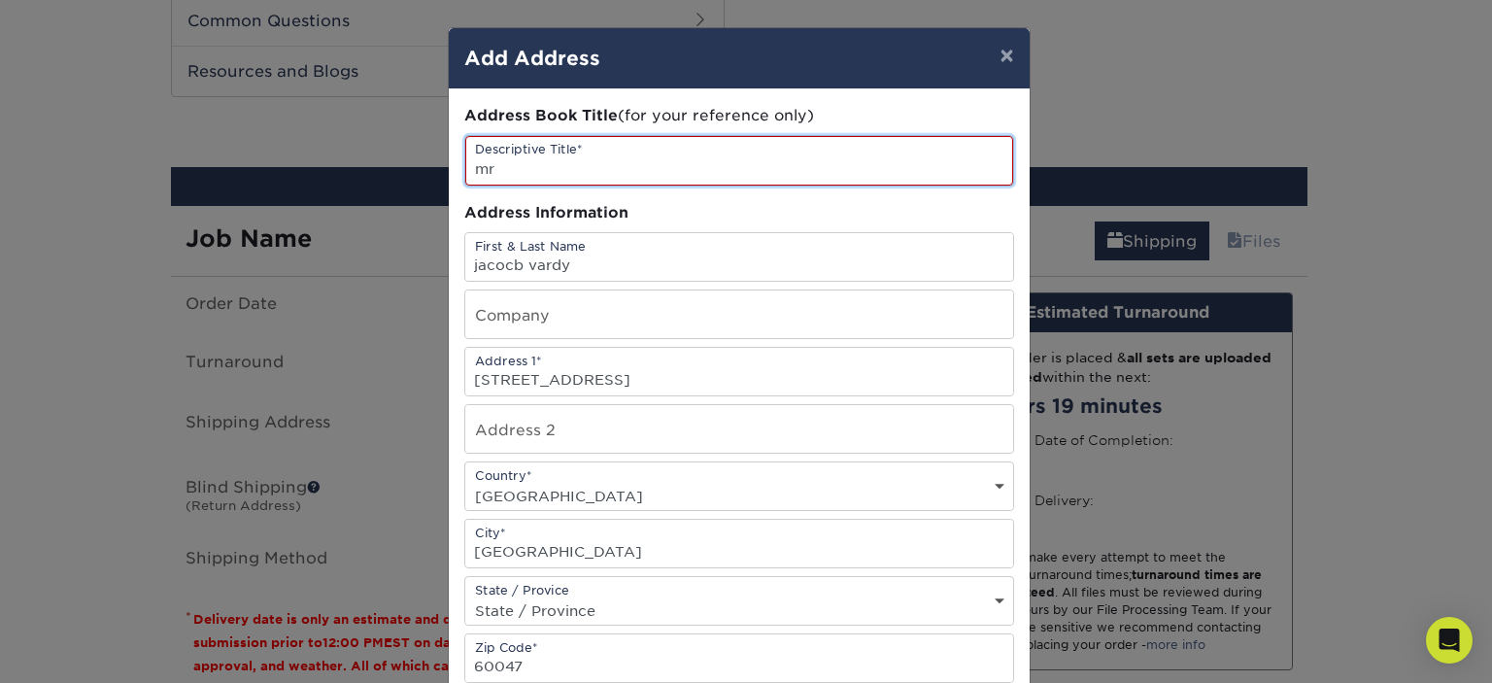
scroll to position [369, 0]
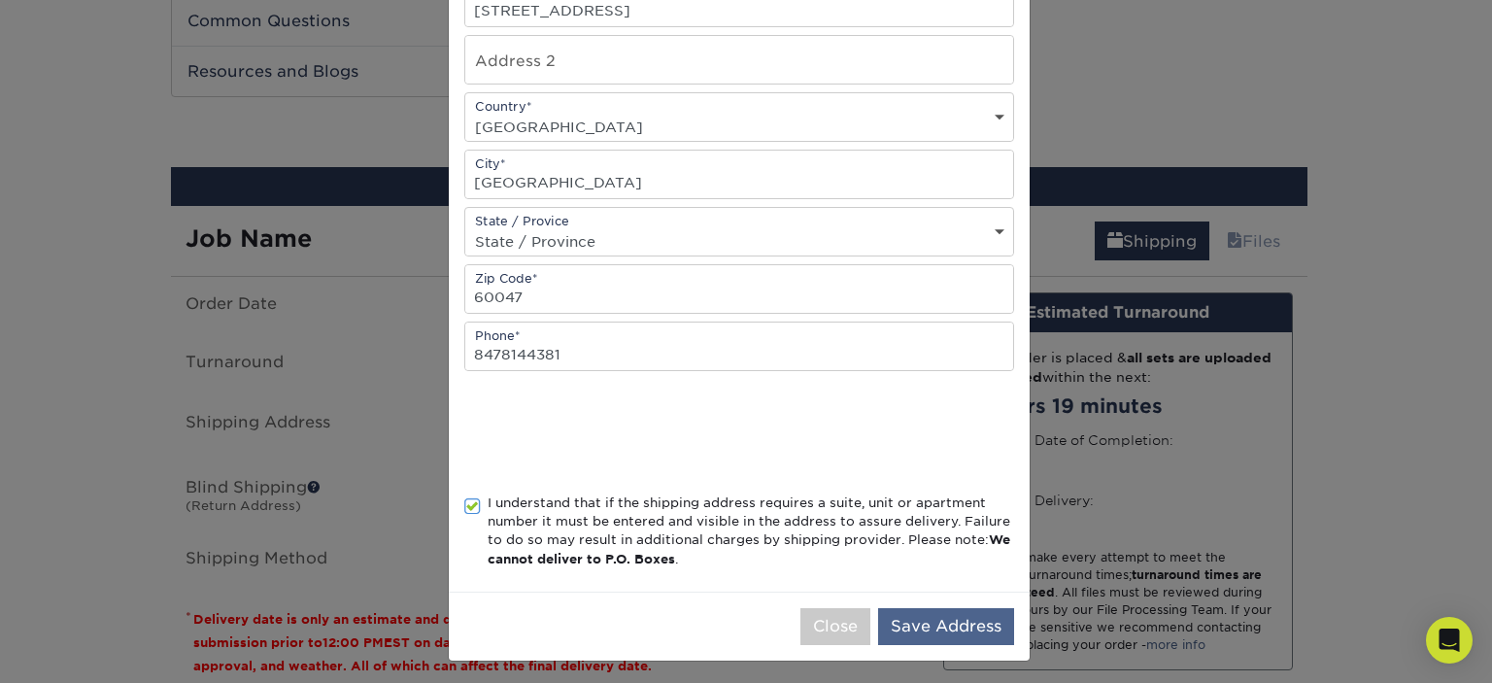
type input "mr"
click at [998, 614] on button "Save Address" at bounding box center [946, 626] width 136 height 37
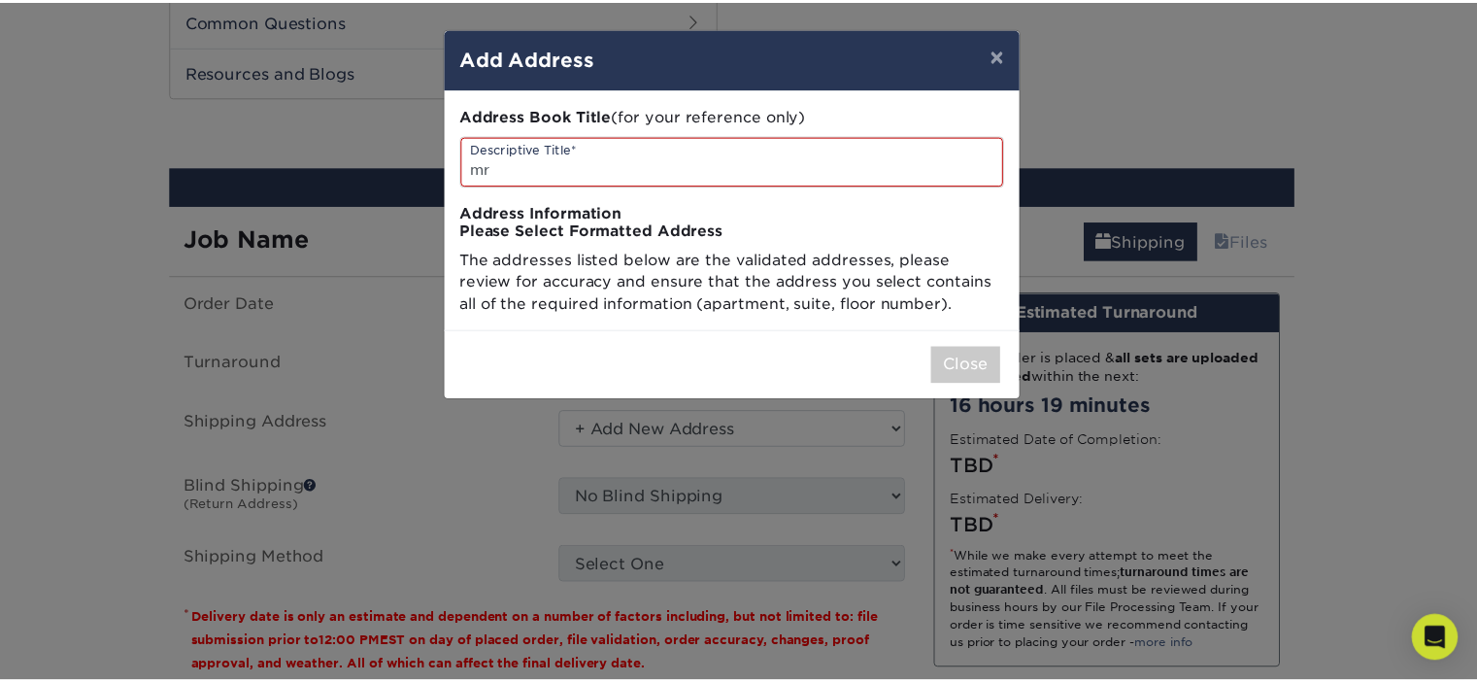
scroll to position [0, 0]
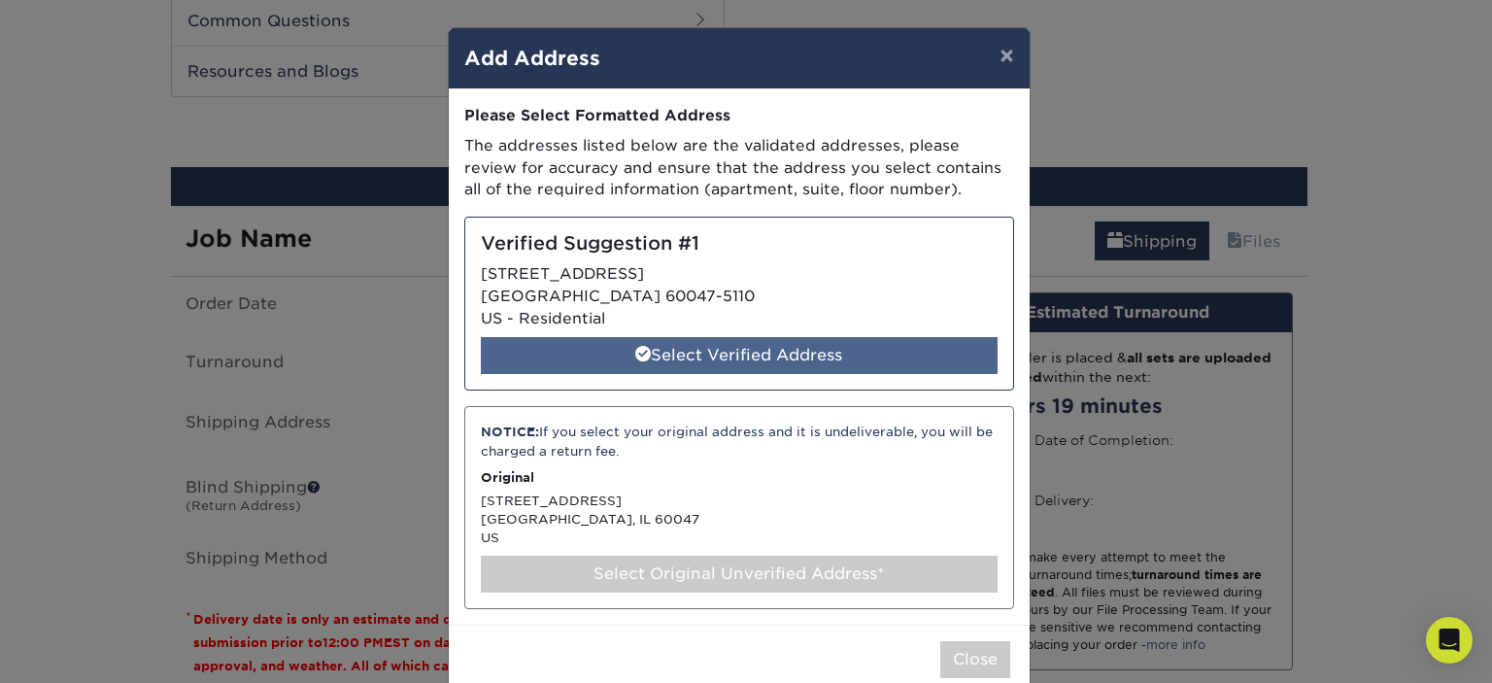
click at [789, 354] on div "Select Verified Address" at bounding box center [739, 355] width 517 height 37
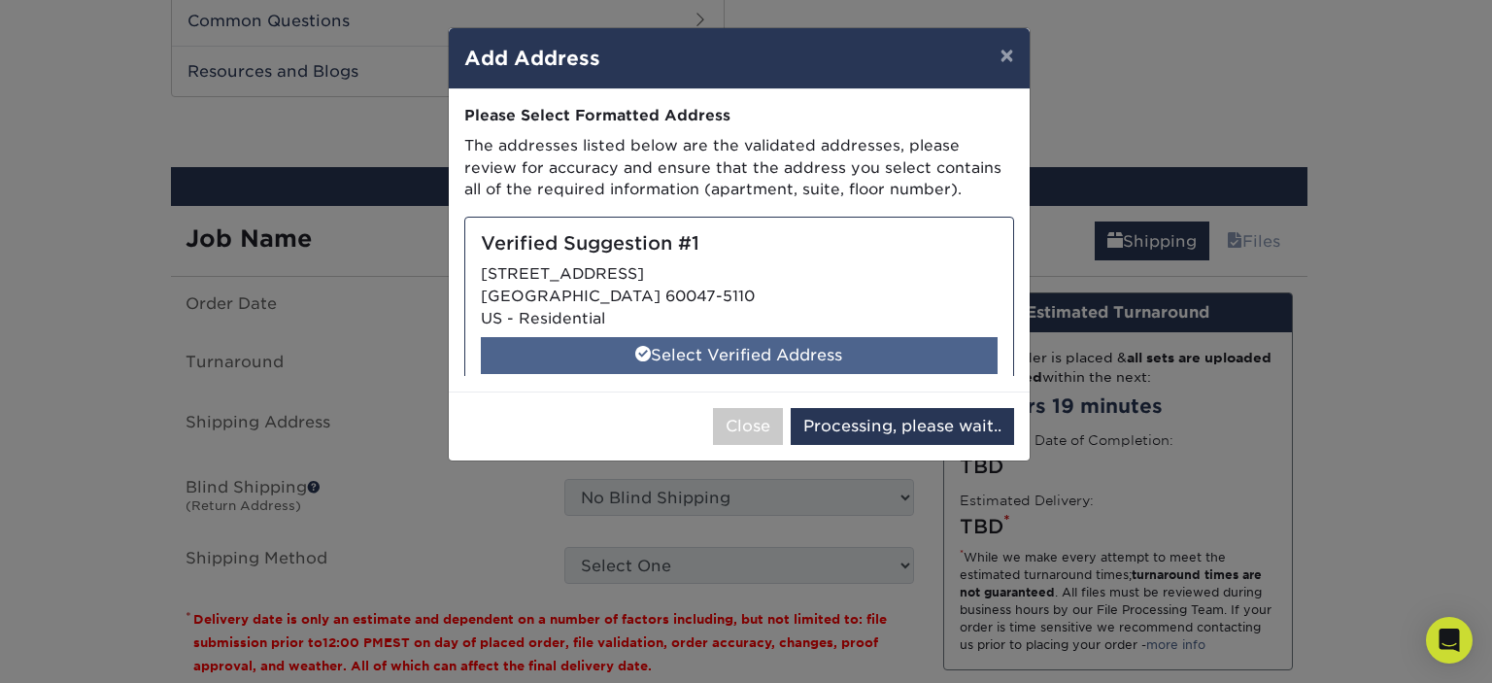
select select "286967"
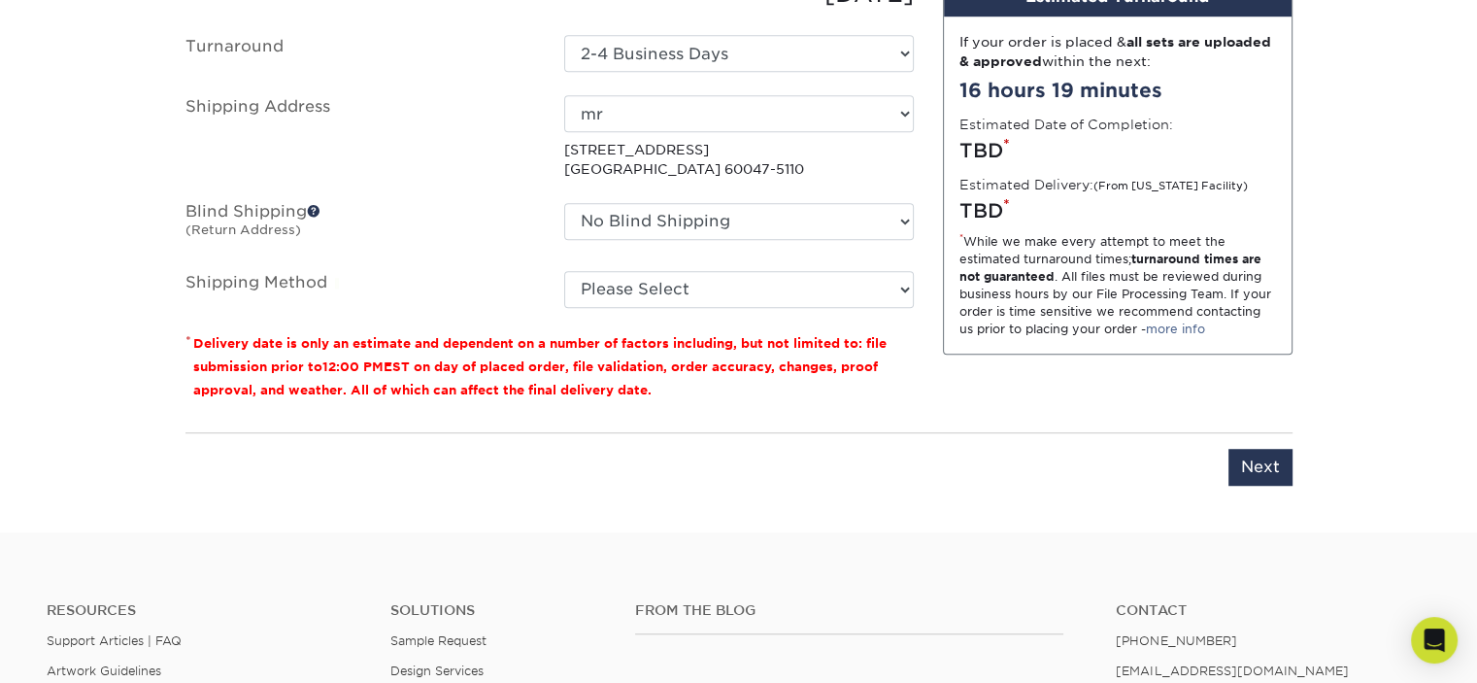
scroll to position [1281, 0]
click at [1263, 462] on input "Next" at bounding box center [1260, 468] width 64 height 37
type input "Next"
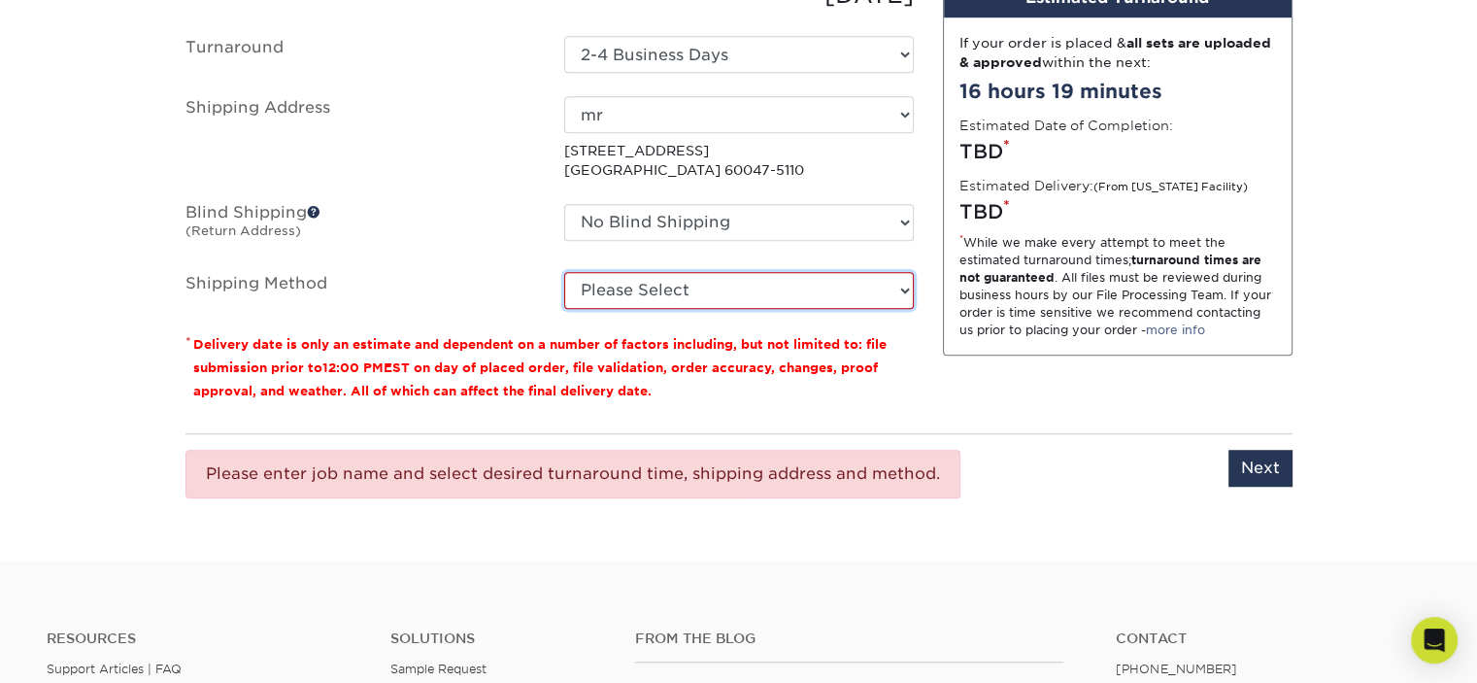
click at [670, 284] on select "Please Select 3 Day Shipping Service (+$17.80) Ground Shipping (+$18.03) 2 Day …" at bounding box center [739, 290] width 350 height 37
select select "12"
click at [564, 272] on select "Please Select 3 Day Shipping Service (+$17.80) Ground Shipping (+$18.03) 2 Day …" at bounding box center [739, 290] width 350 height 37
click at [1220, 462] on div "Please enter job name and select desired turnaround time, shipping address and …" at bounding box center [738, 473] width 1107 height 81
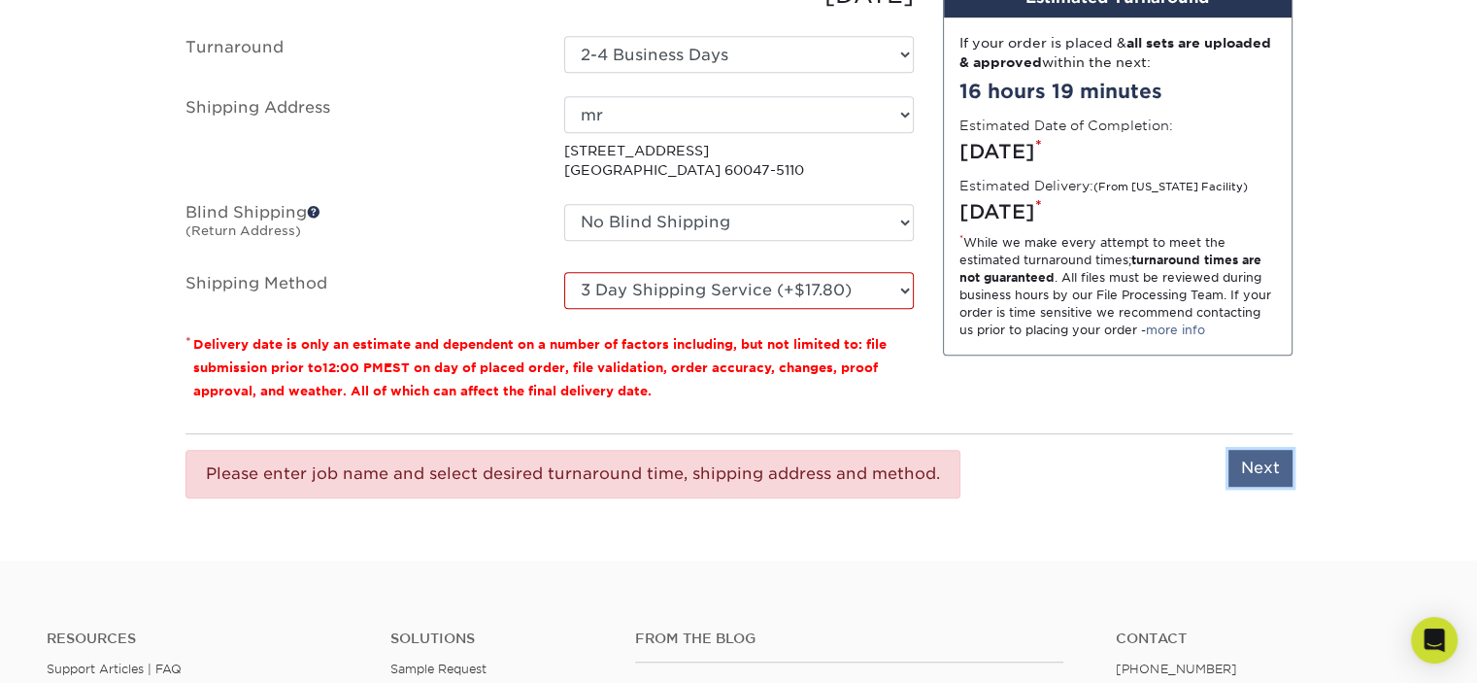
click at [1247, 465] on input "Next" at bounding box center [1260, 468] width 64 height 37
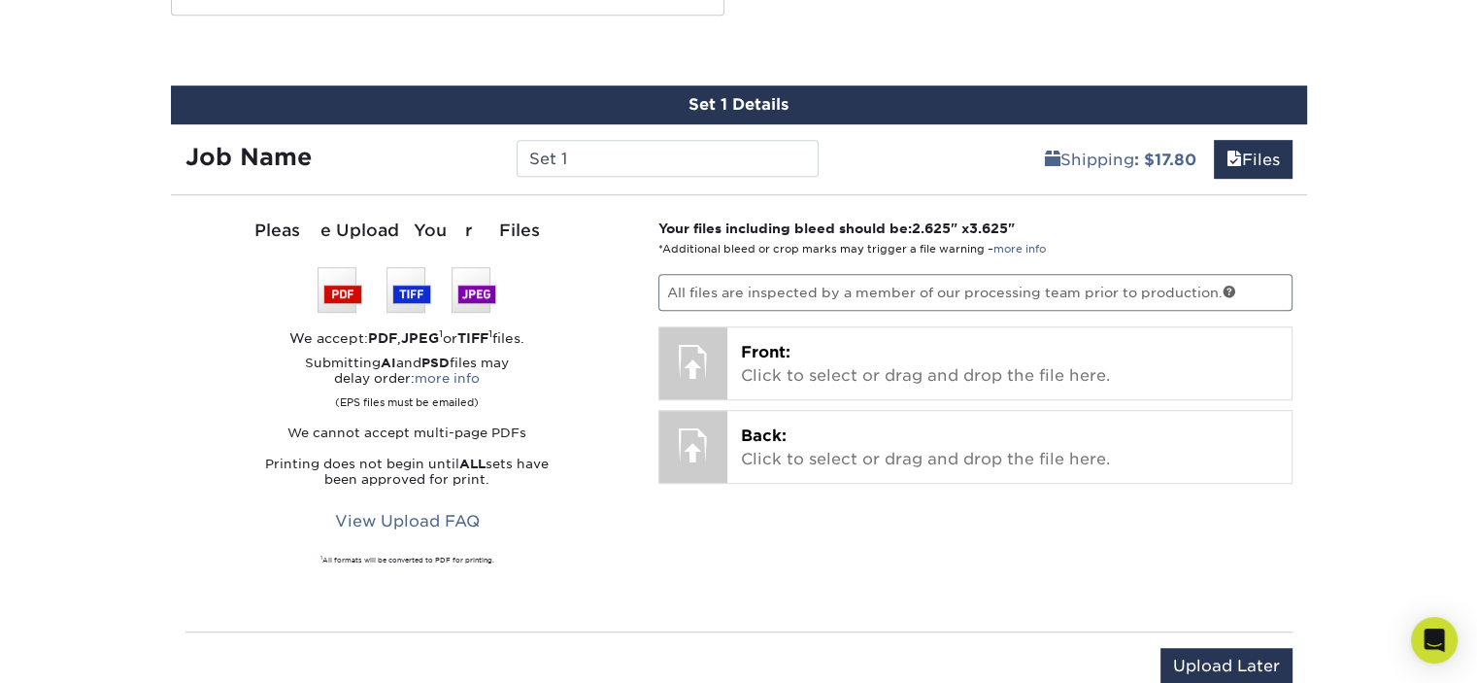
scroll to position [1050, 0]
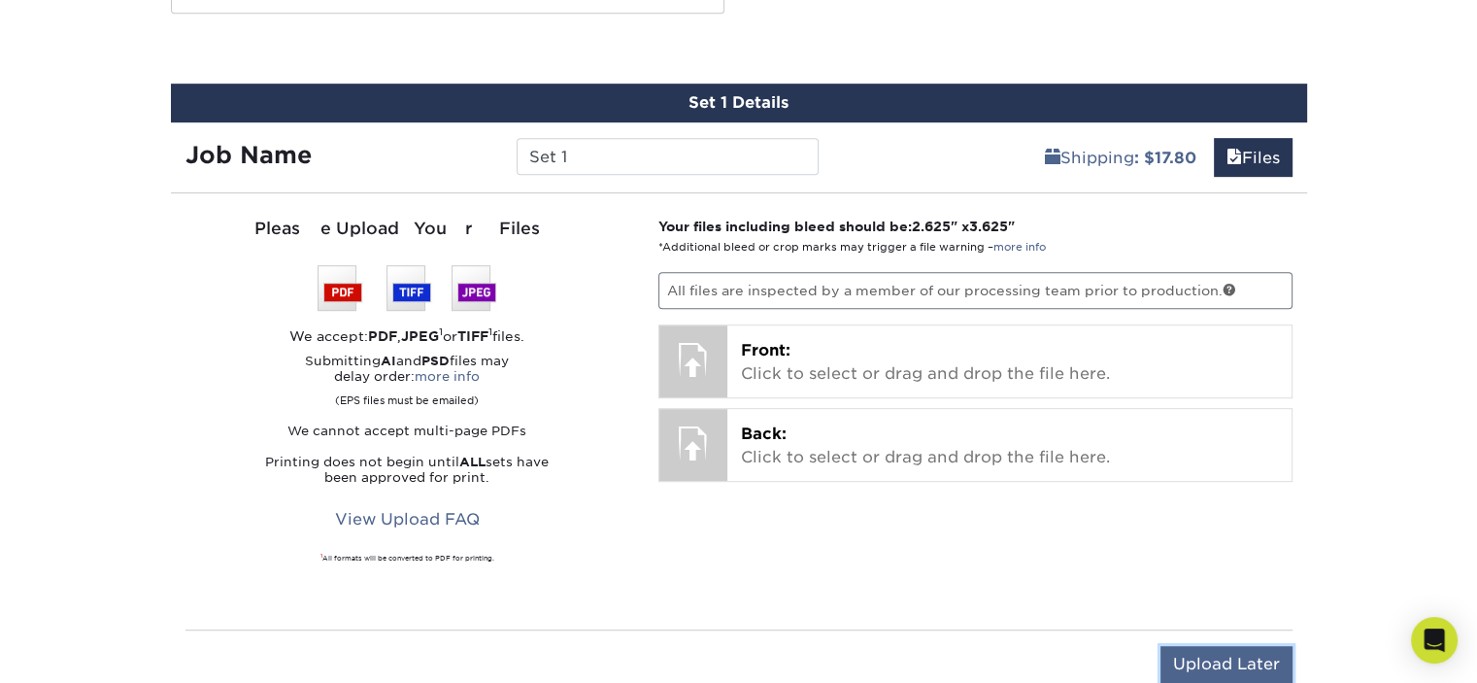
click at [1214, 646] on input "Upload Later" at bounding box center [1226, 664] width 132 height 37
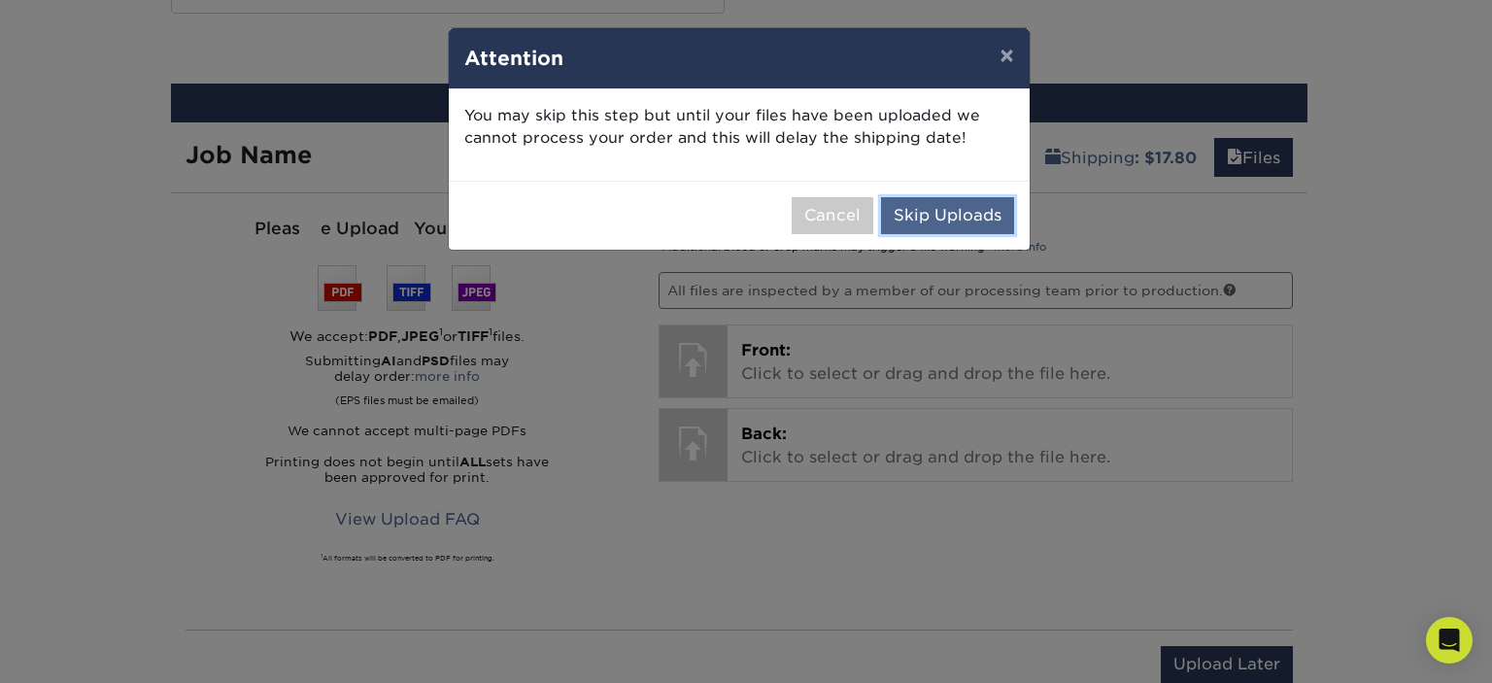
click at [953, 219] on button "Skip Uploads" at bounding box center [947, 215] width 133 height 37
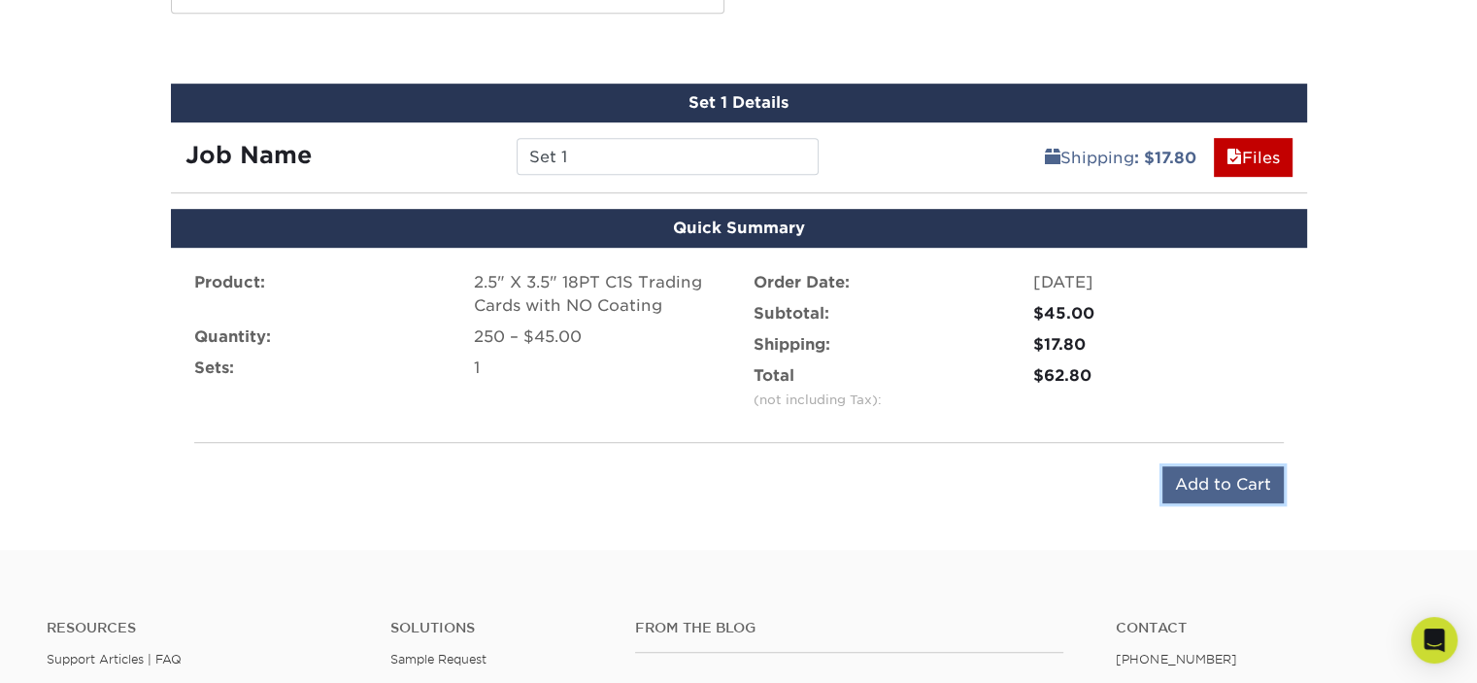
click at [1206, 471] on input "Add to Cart" at bounding box center [1222, 484] width 121 height 37
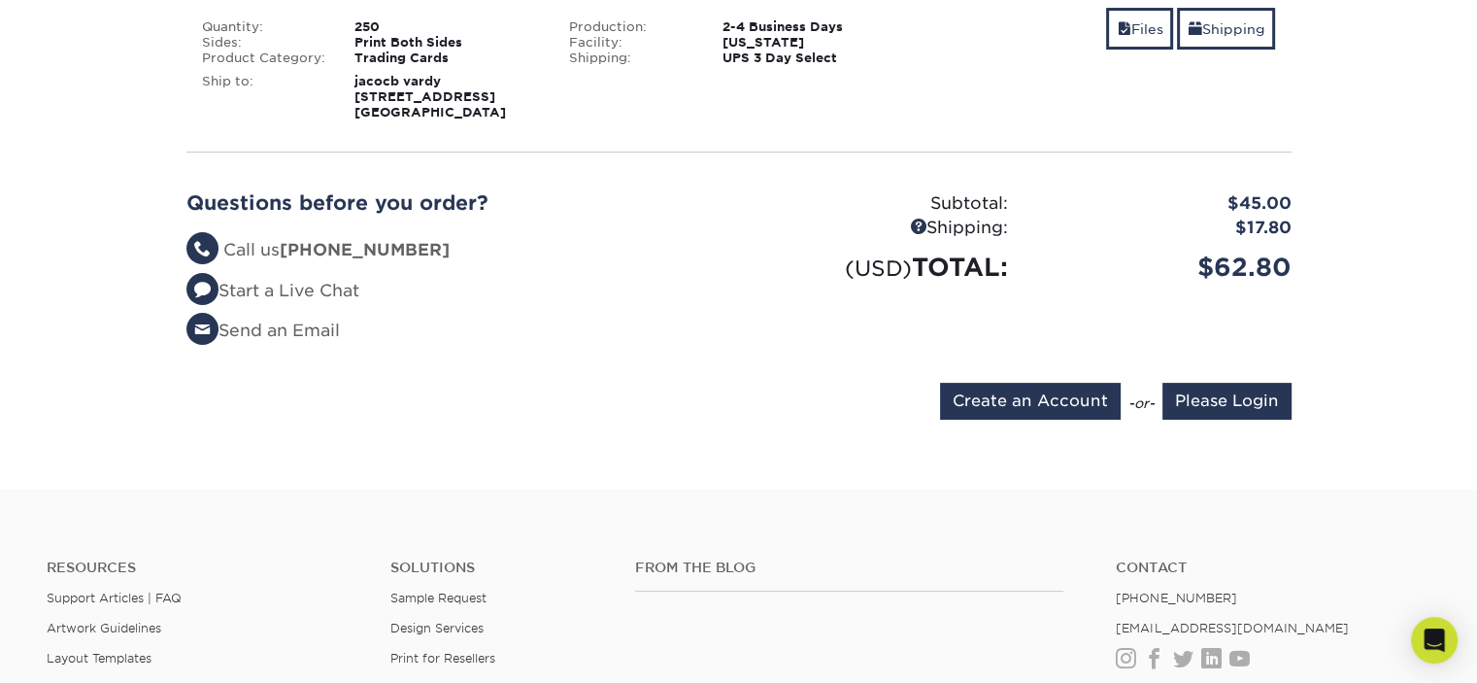
scroll to position [256, 0]
